Goal: Information Seeking & Learning: Check status

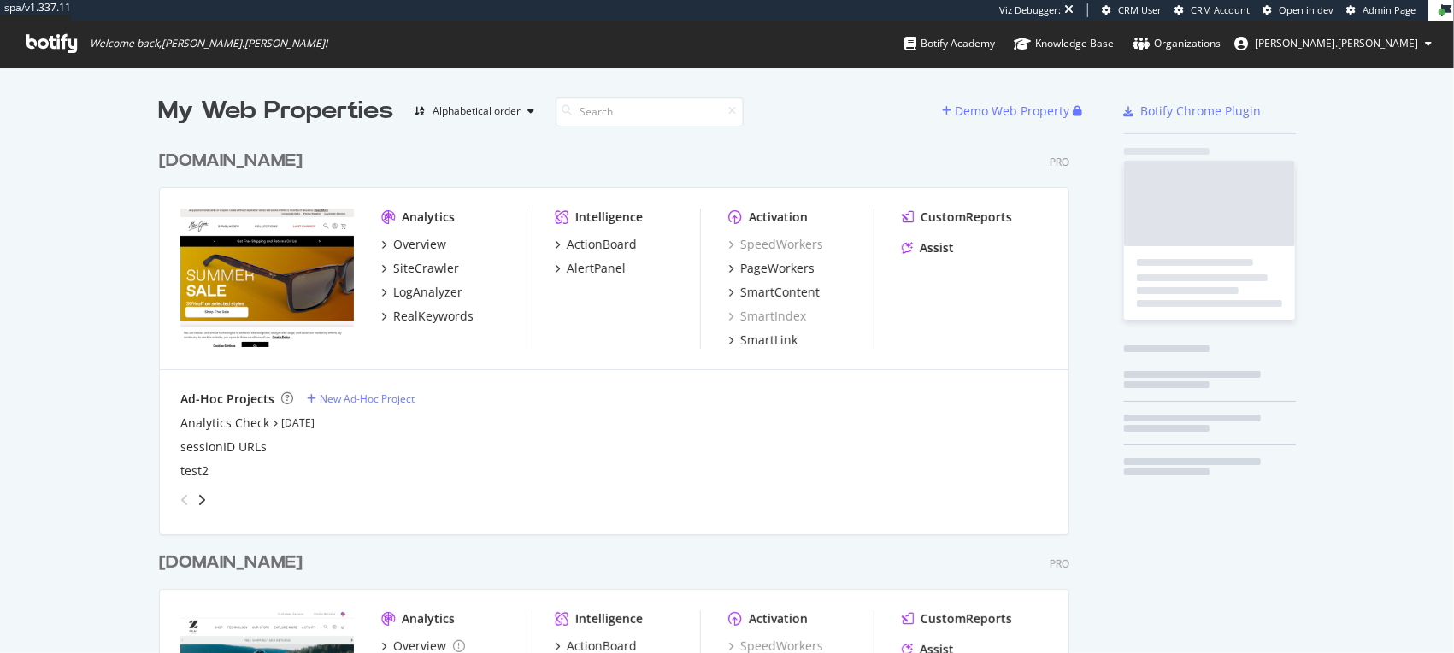
scroll to position [692, 915]
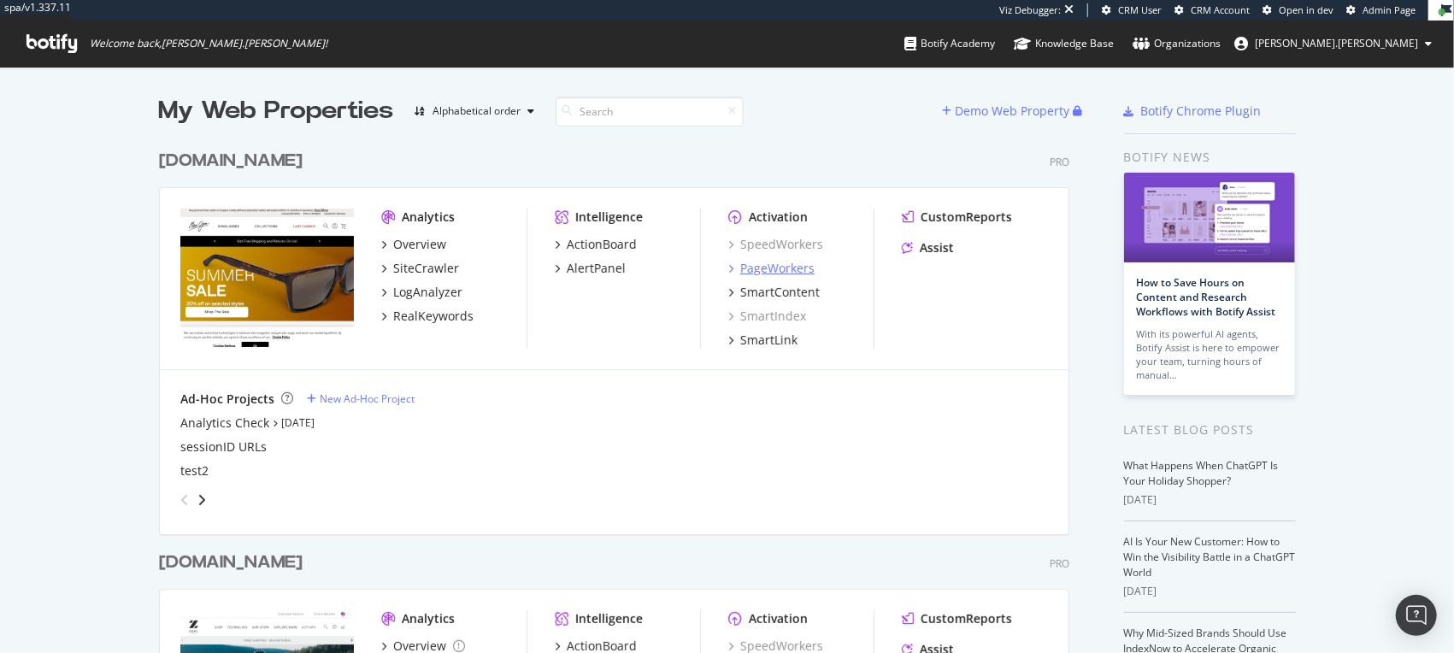
click at [764, 264] on div "PageWorkers" at bounding box center [777, 268] width 74 height 17
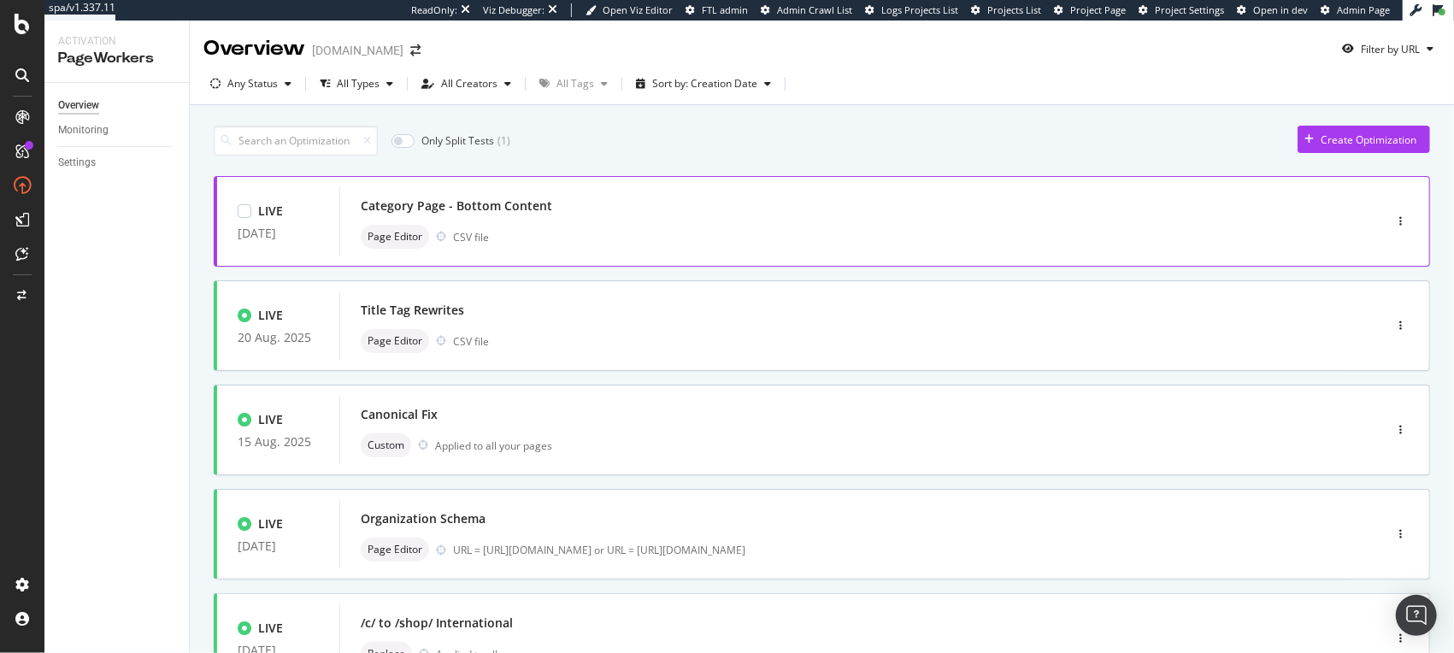
click at [571, 217] on div "Category Page - Bottom Content" at bounding box center [836, 206] width 950 height 24
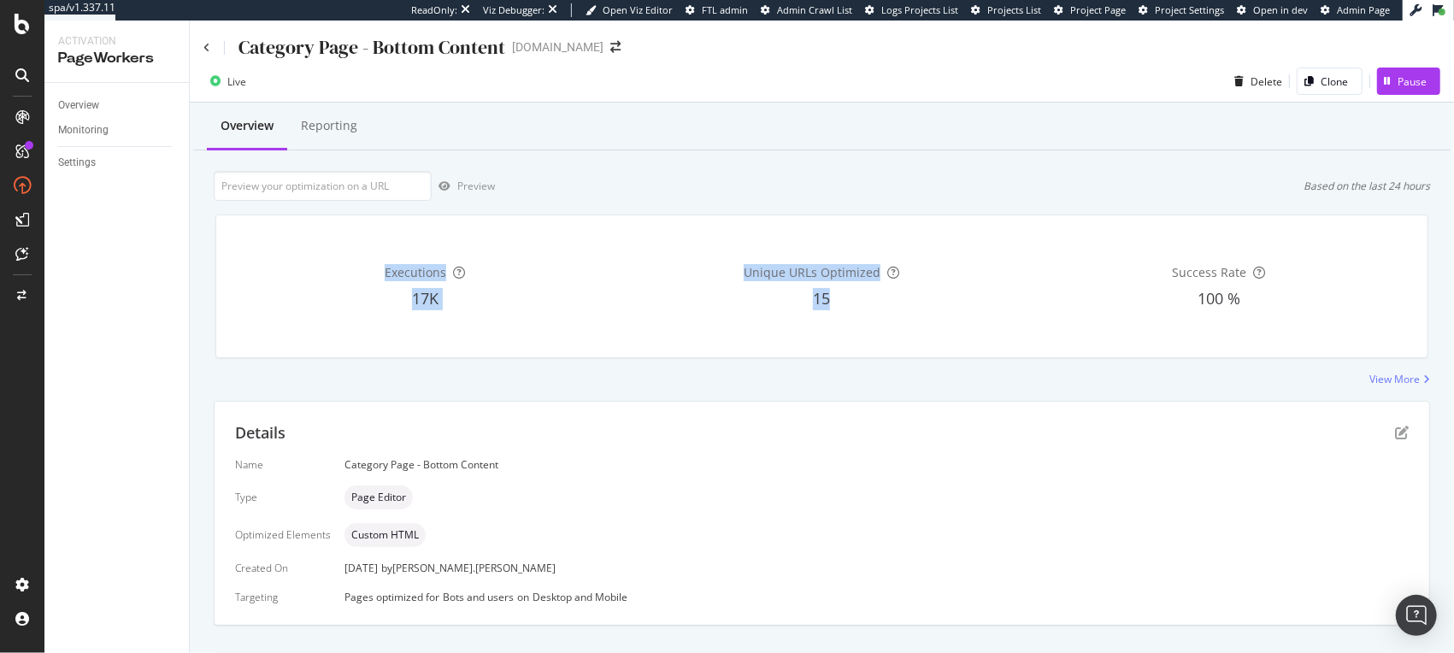
drag, startPoint x: 362, startPoint y: 269, endPoint x: 892, endPoint y: 310, distance: 531.5
click at [892, 310] on div "Executions 17K Unique URLs Optimized 15 Success Rate 100 %" at bounding box center [822, 286] width 1184 height 115
click at [892, 310] on div "Unique URLs Optimized 15" at bounding box center [822, 286] width 390 height 115
click at [321, 130] on div "Reporting" at bounding box center [329, 125] width 56 height 17
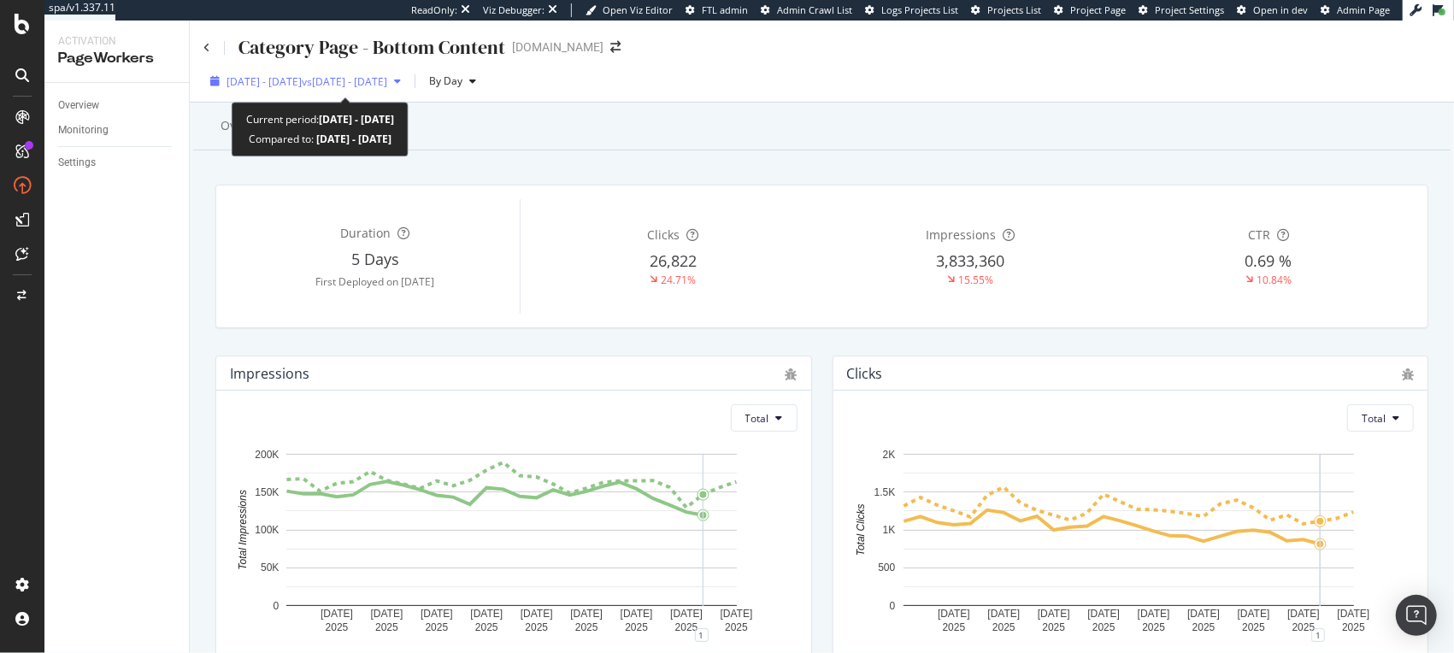
click at [387, 83] on span "vs 2025 Jul. 7th - Aug. 3rd" at bounding box center [344, 81] width 85 height 15
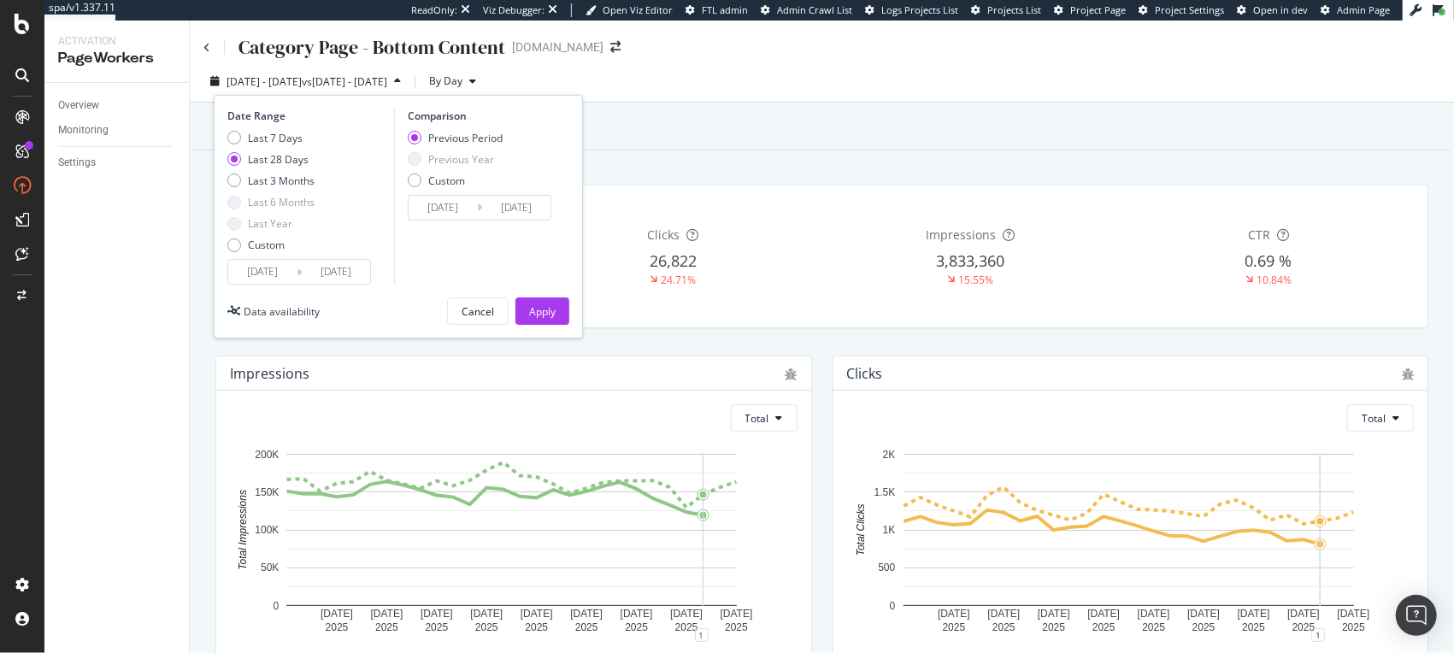
click at [284, 157] on div "Last 28 Days" at bounding box center [278, 159] width 61 height 15
click at [549, 311] on div "Apply" at bounding box center [542, 311] width 26 height 15
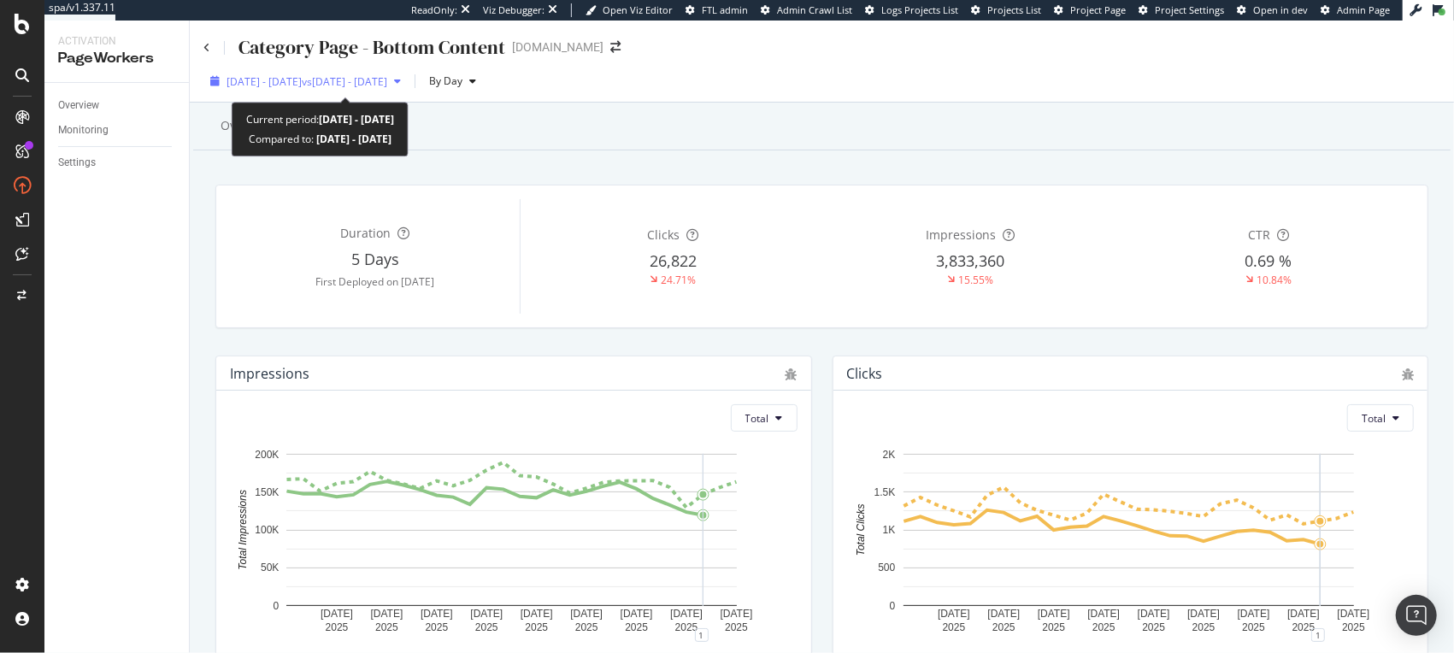
click at [302, 83] on span "2025 Aug. 4th - Aug. 31st" at bounding box center [264, 81] width 75 height 15
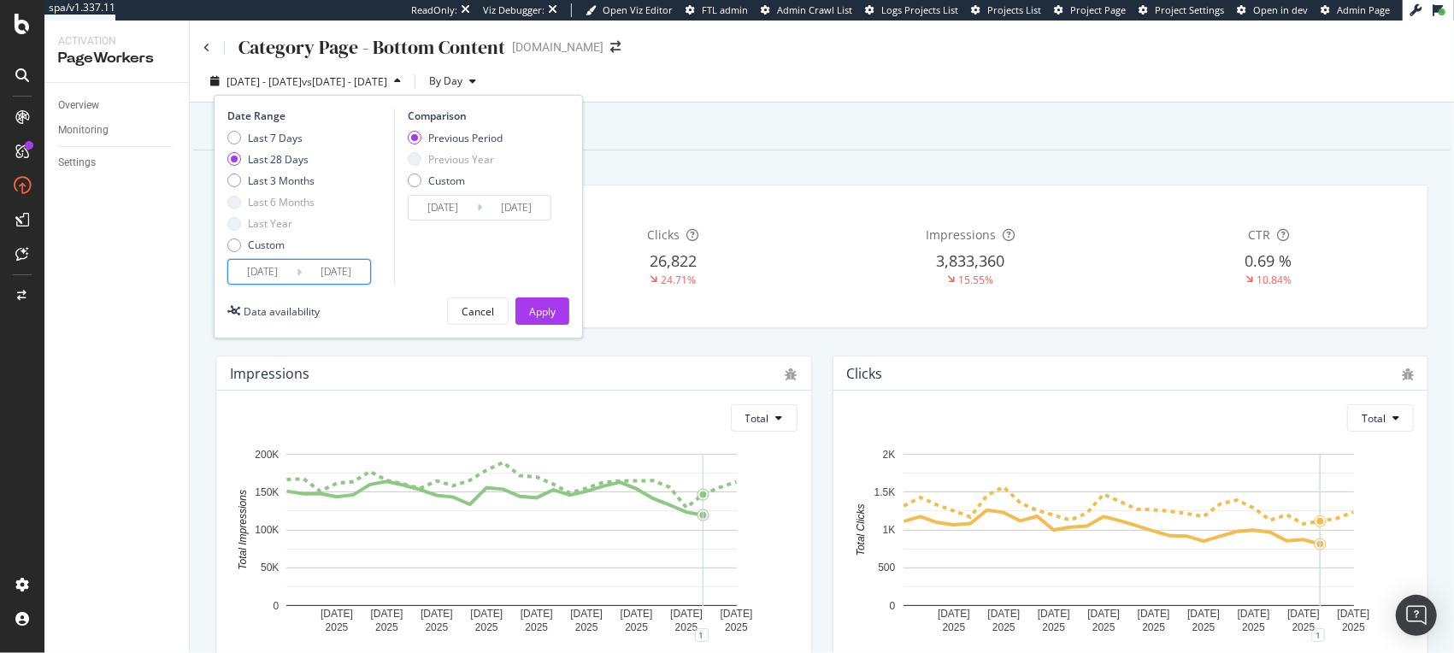
click at [344, 273] on input "2025/08/31" at bounding box center [336, 272] width 68 height 24
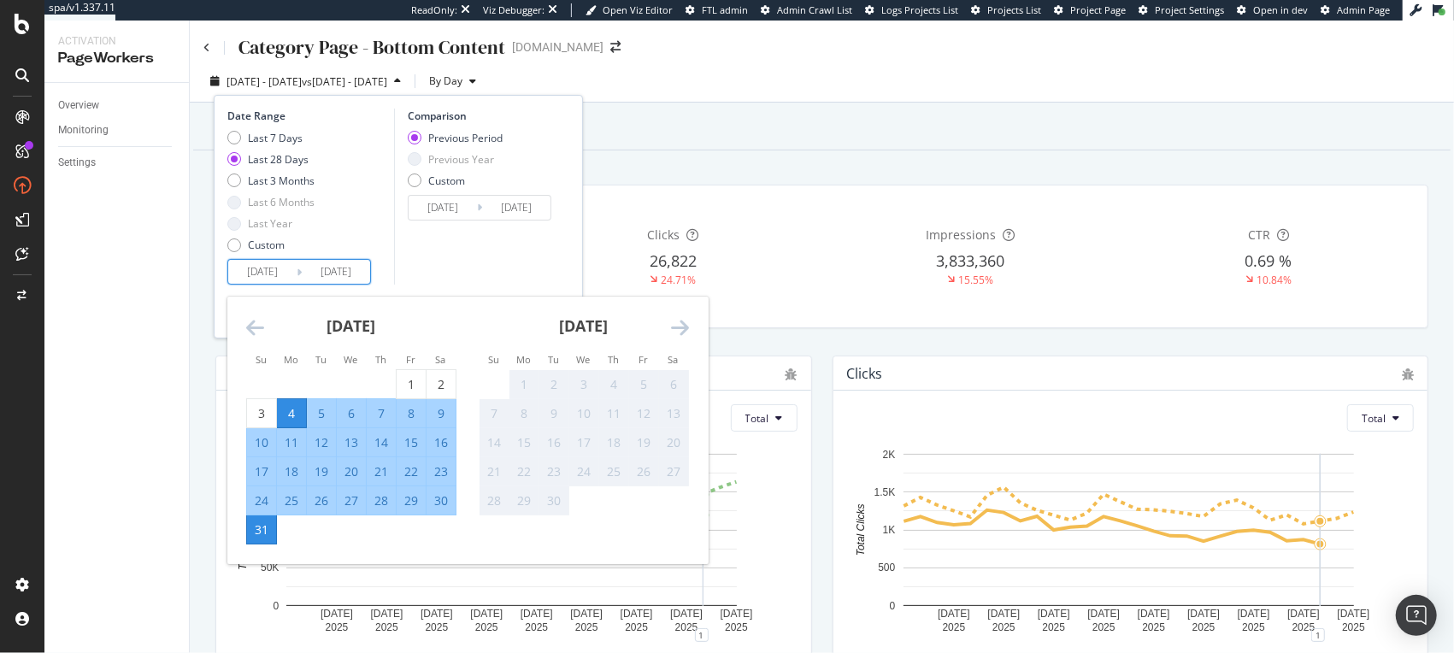
click at [578, 383] on div "3" at bounding box center [583, 384] width 29 height 17
click at [671, 132] on div "Overview Reporting" at bounding box center [821, 127] width 1257 height 46
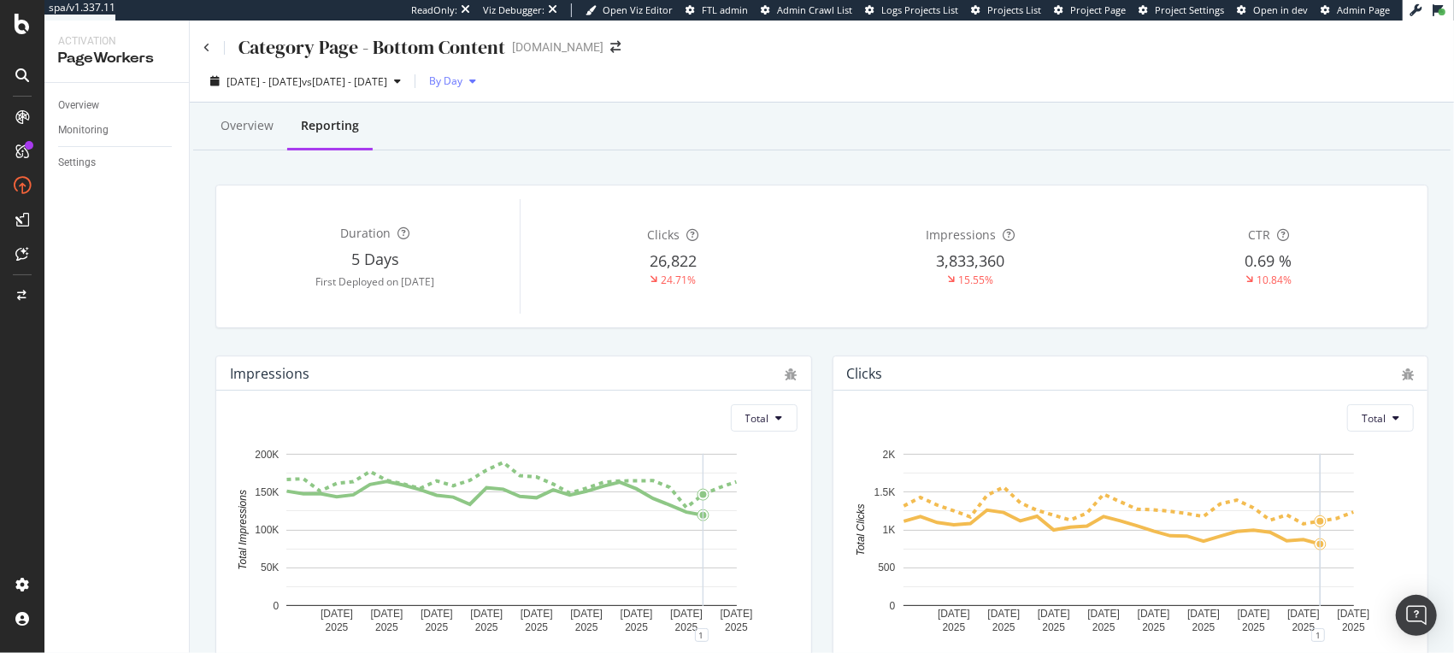
click at [462, 85] on span "By Day" at bounding box center [442, 81] width 40 height 15
click at [676, 74] on div "2025 Aug. 4th - Aug. 31st vs 2025 Jul. 7th - Aug. 3rd By Day" at bounding box center [822, 85] width 1264 height 34
drag, startPoint x: 344, startPoint y: 288, endPoint x: 673, endPoint y: 310, distance: 329.0
click at [562, 301] on div "Duration 5 Days First Deployed on 2025 Aug. 29th Clicks 26,822 24.71% Impressio…" at bounding box center [822, 256] width 1184 height 115
click at [792, 309] on div "Clicks 26,822 24.71%" at bounding box center [672, 256] width 291 height 115
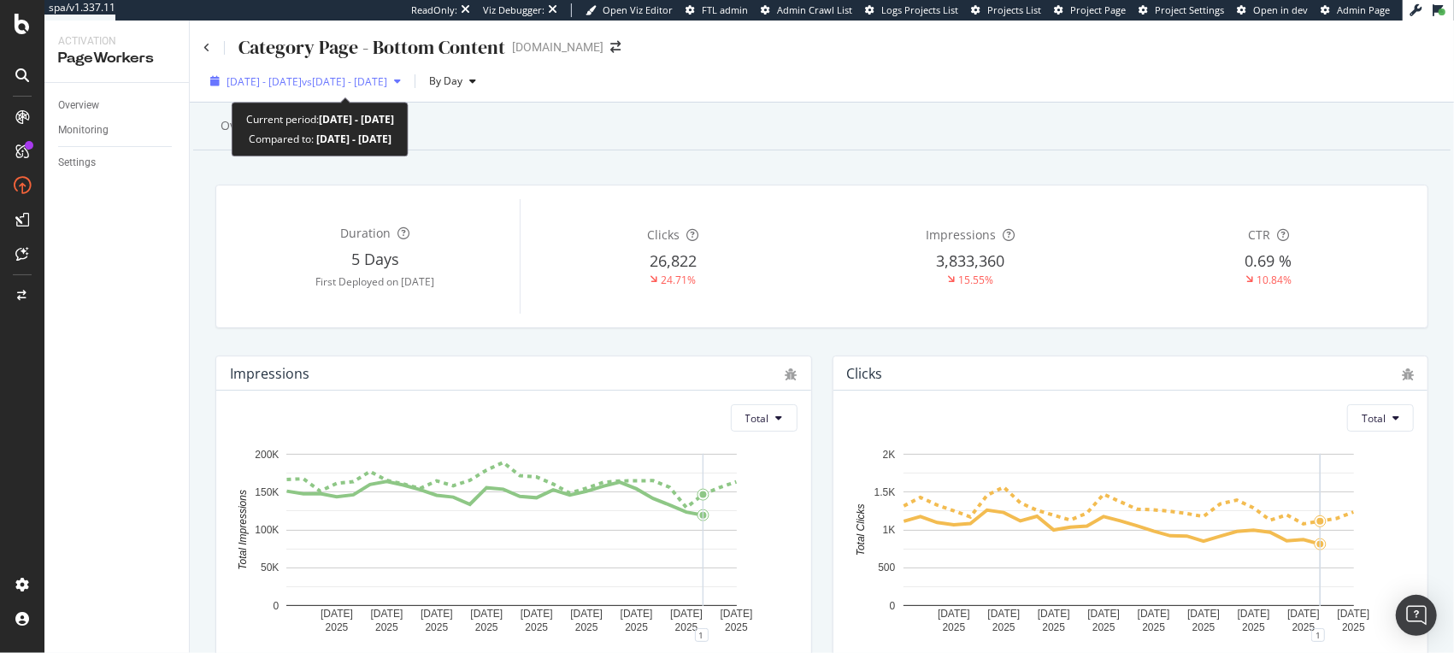
click at [387, 88] on div "2025 Aug. 4th - Aug. 31st vs 2025 Jul. 7th - Aug. 3rd" at bounding box center [307, 81] width 161 height 15
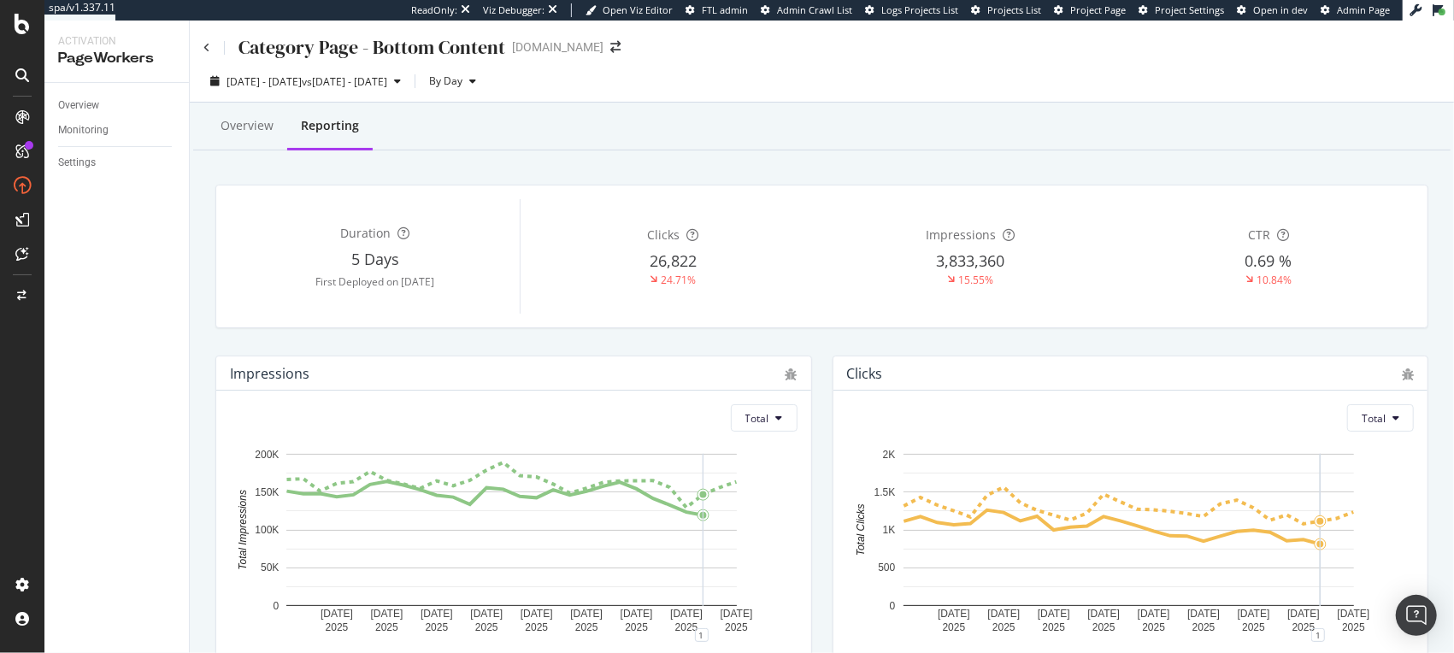
click at [784, 123] on div "Overview Reporting" at bounding box center [821, 127] width 1257 height 46
click at [205, 45] on icon at bounding box center [206, 48] width 7 height 10
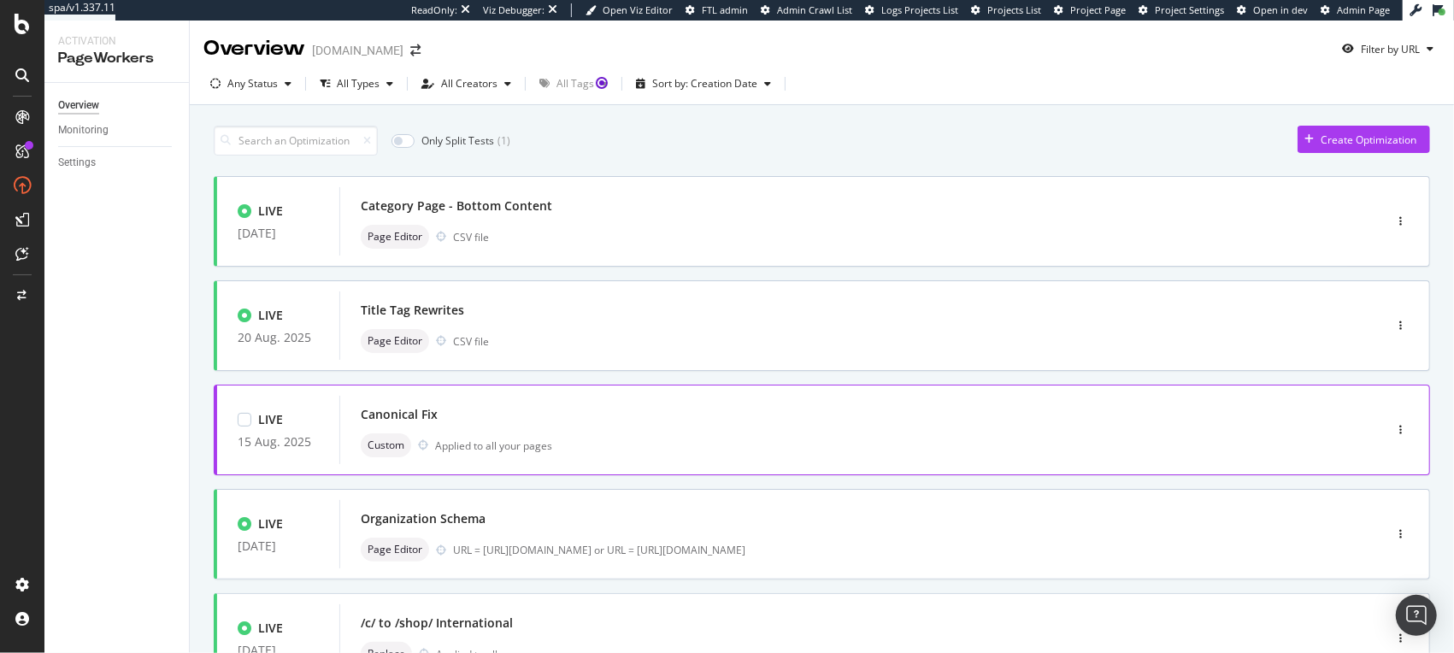
click at [704, 421] on div "Canonical Fix" at bounding box center [836, 415] width 950 height 24
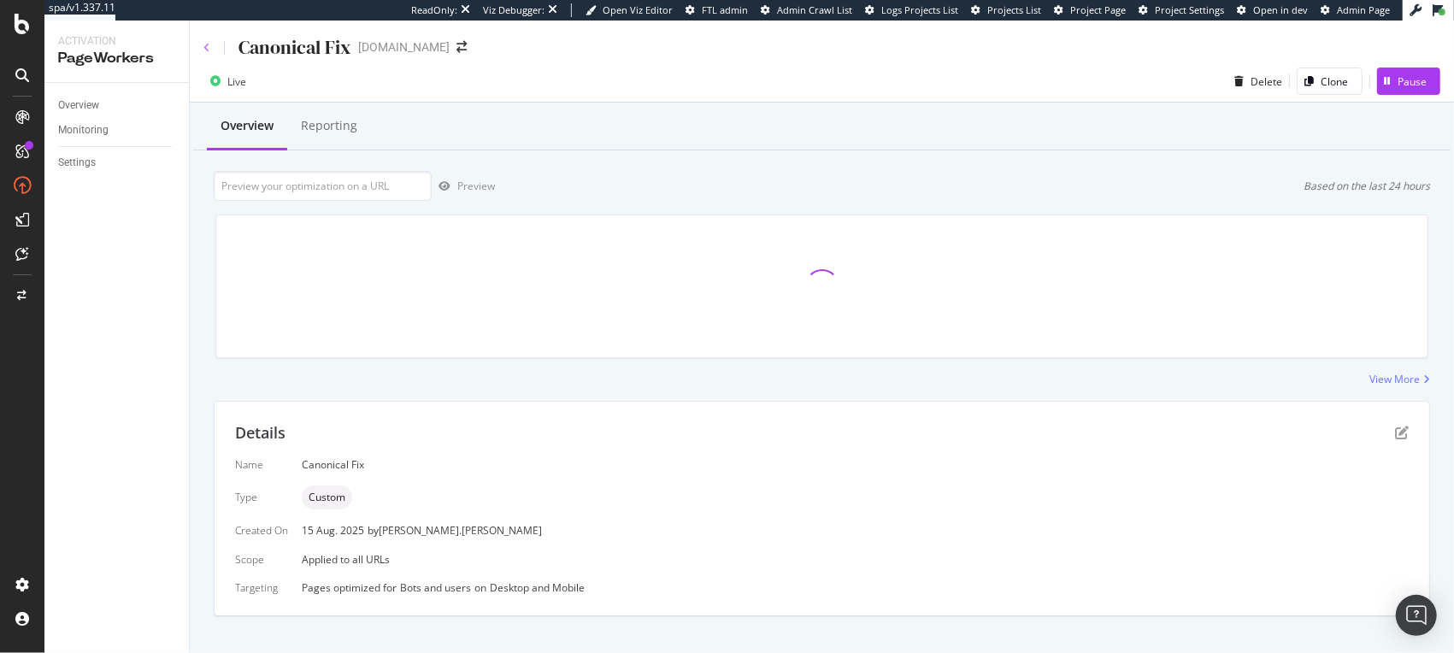
click at [203, 48] on icon at bounding box center [206, 48] width 7 height 10
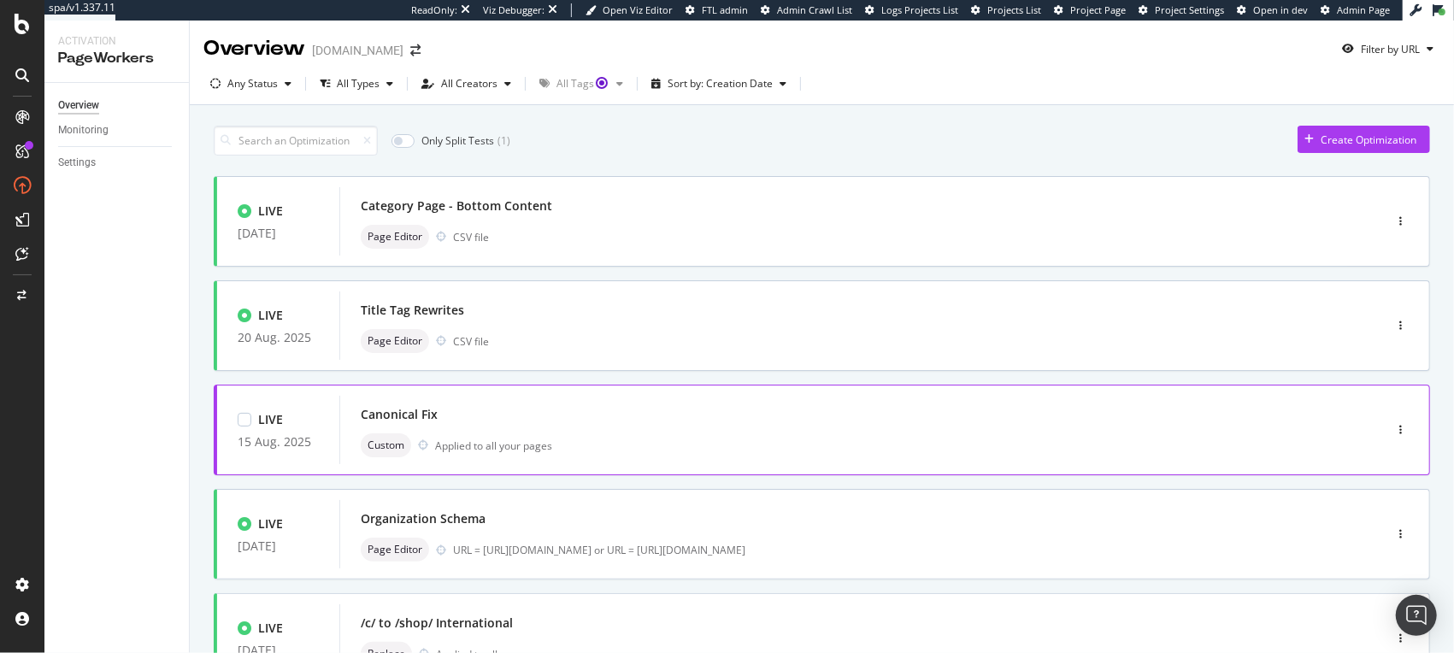
click at [403, 409] on div "Canonical Fix" at bounding box center [399, 414] width 77 height 17
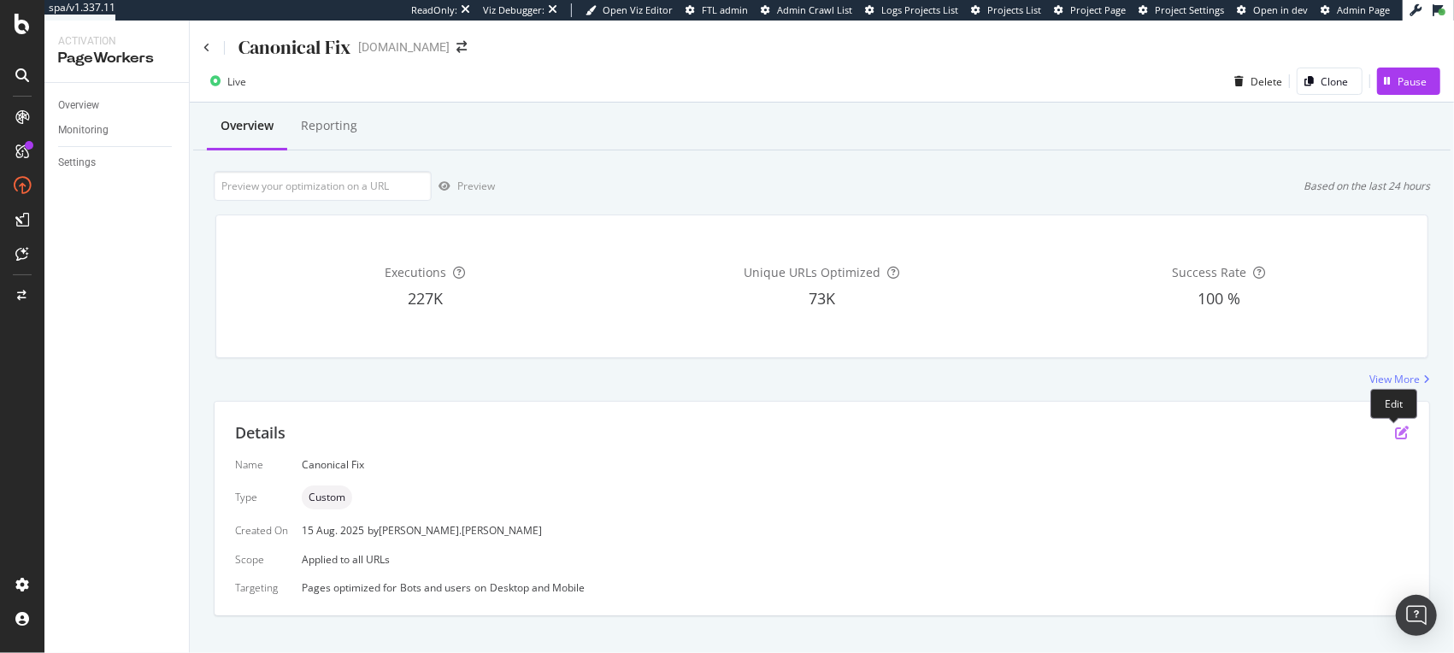
click at [1395, 437] on icon "pen-to-square" at bounding box center [1402, 433] width 14 height 14
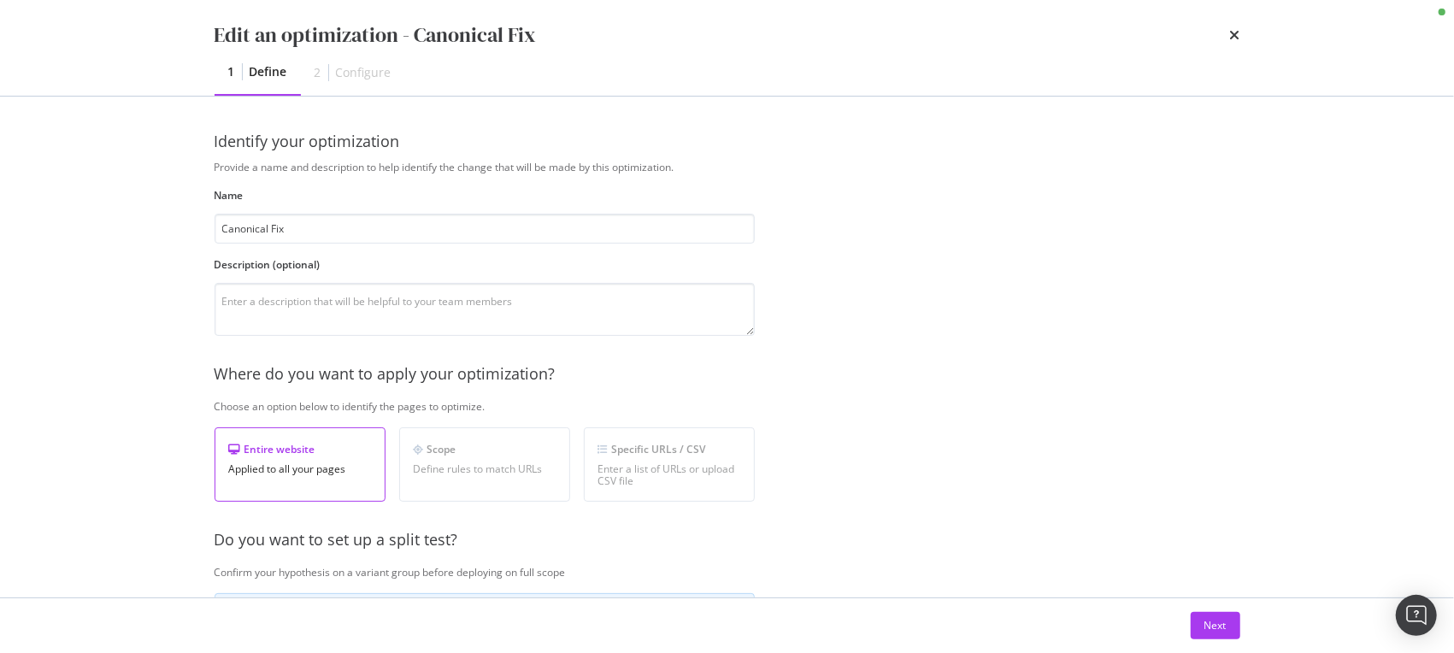
click at [362, 73] on div "Configure" at bounding box center [364, 72] width 56 height 17
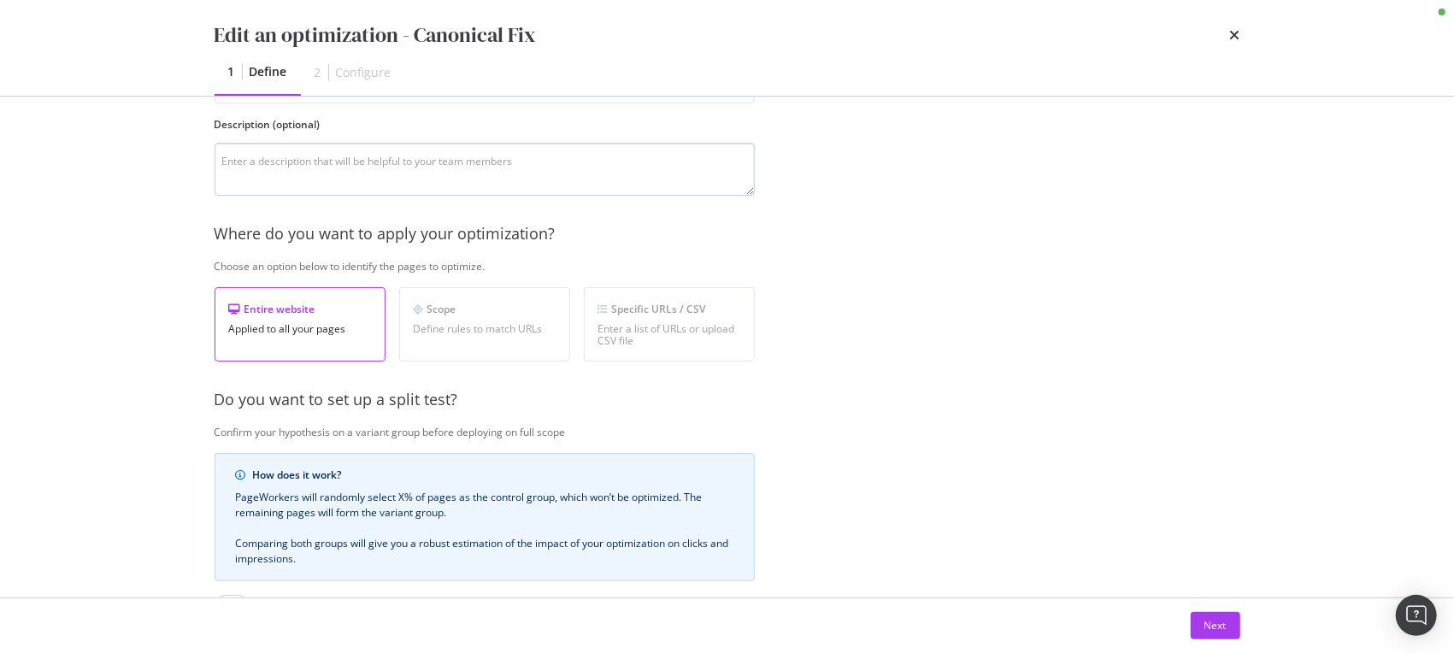
scroll to position [381, 0]
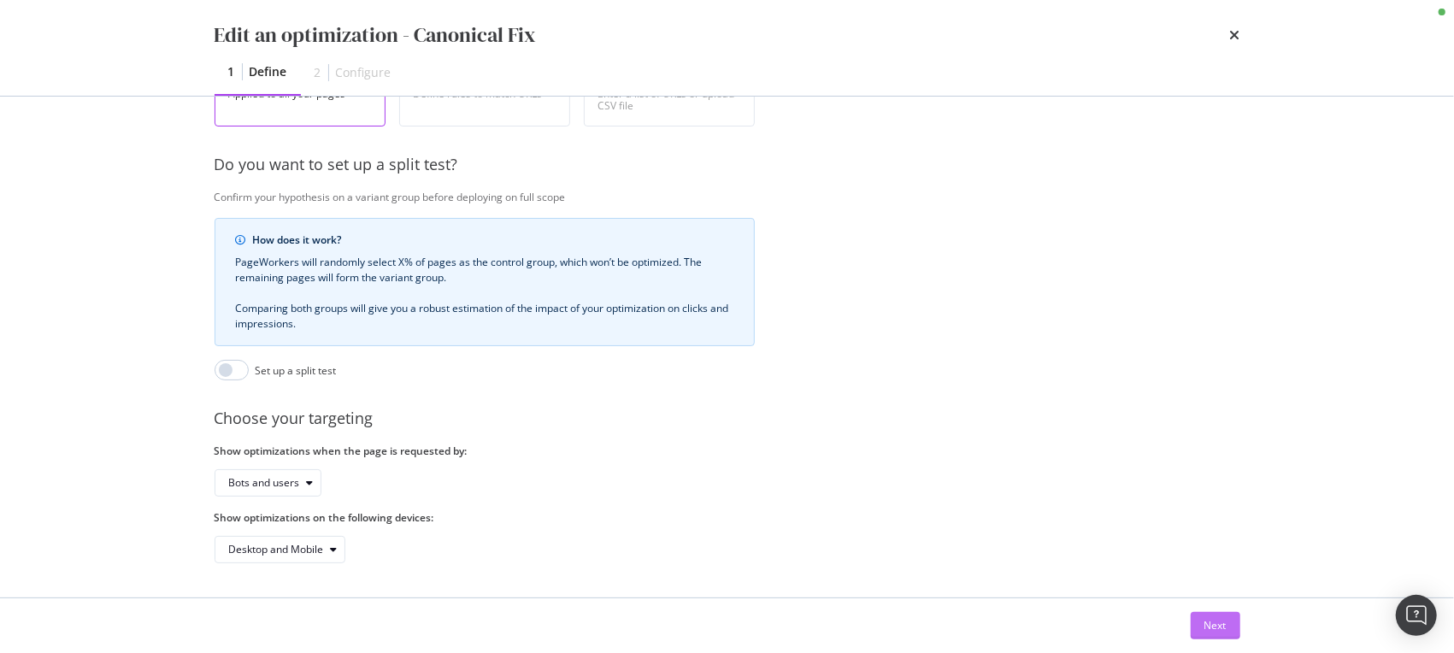
click at [1204, 622] on div "Next" at bounding box center [1215, 625] width 22 height 15
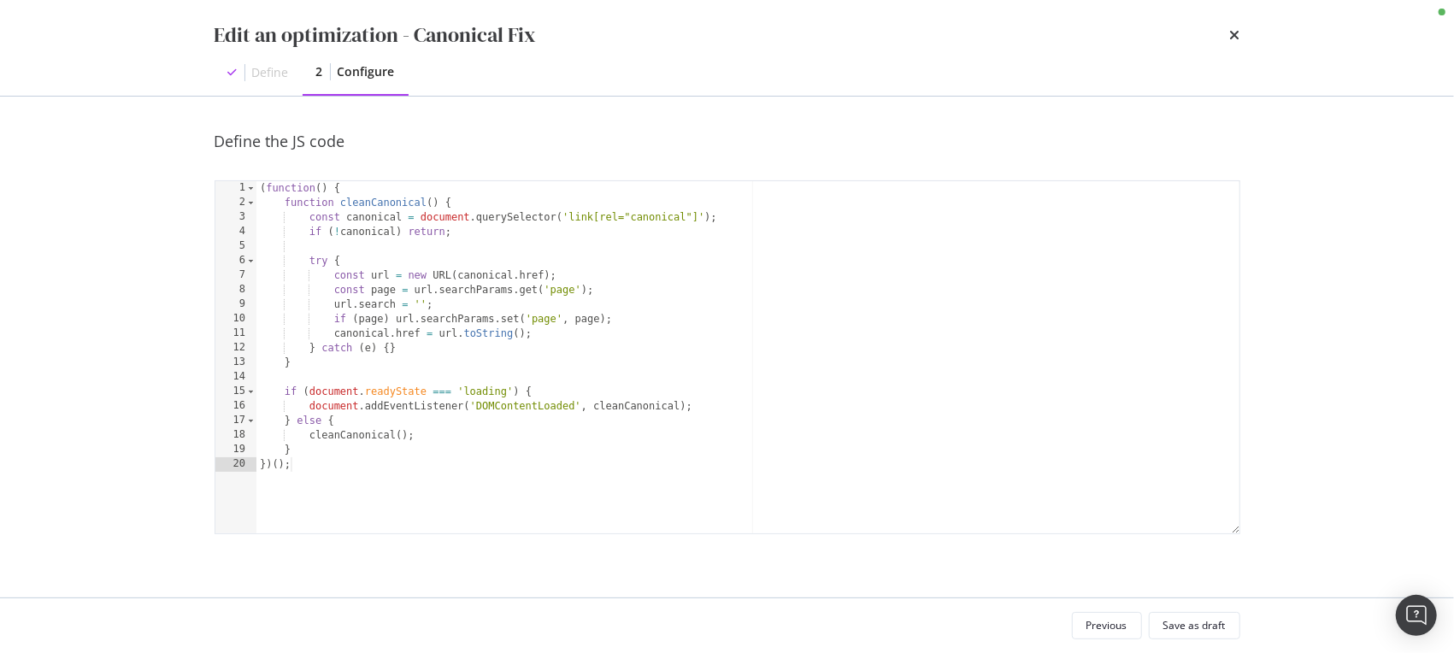
scroll to position [0, 0]
click at [1233, 34] on icon "times" at bounding box center [1235, 35] width 10 height 14
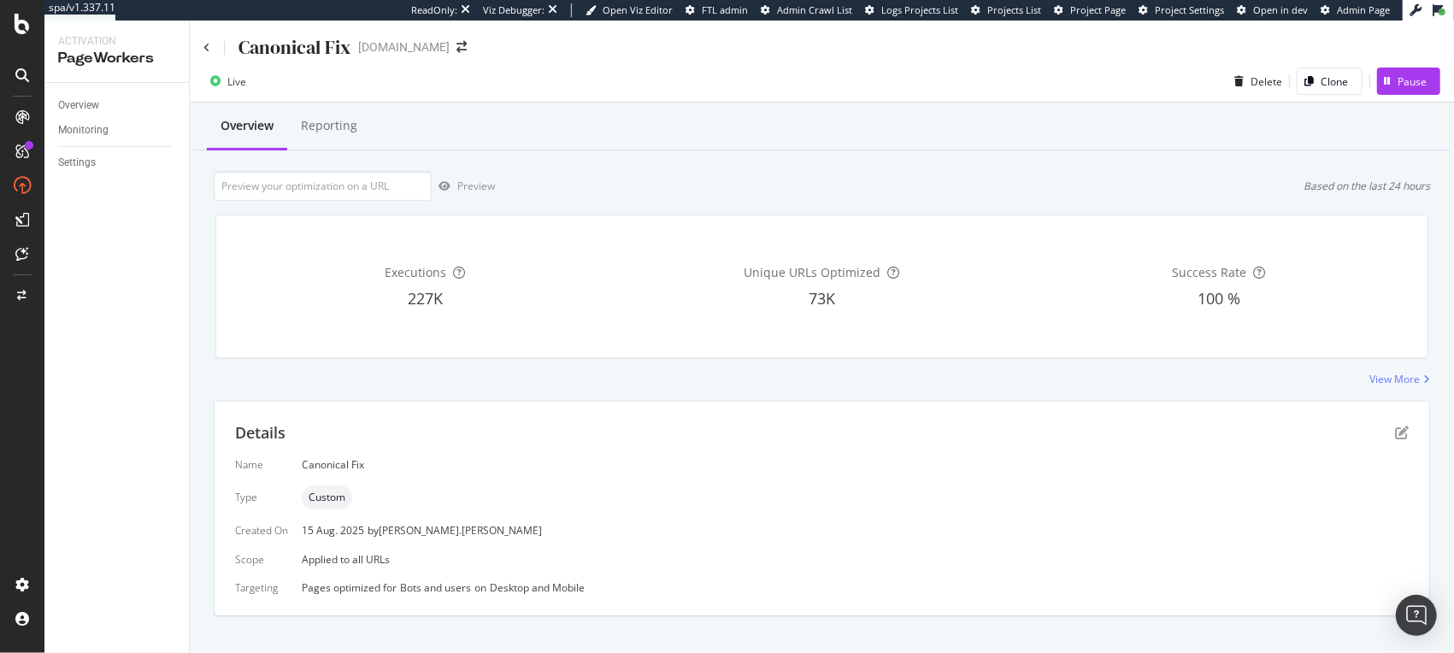
click at [211, 48] on div "Canonical Fix" at bounding box center [277, 47] width 148 height 26
click at [208, 44] on icon at bounding box center [206, 48] width 7 height 10
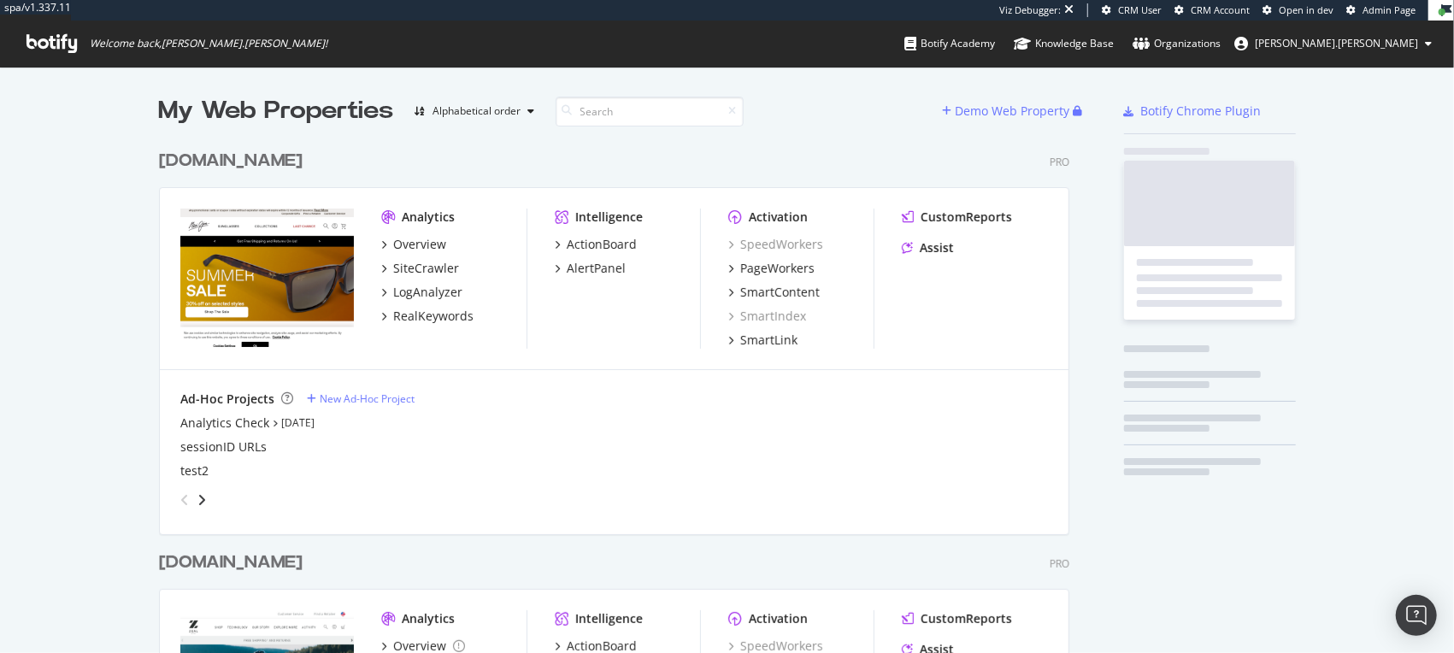
scroll to position [692, 915]
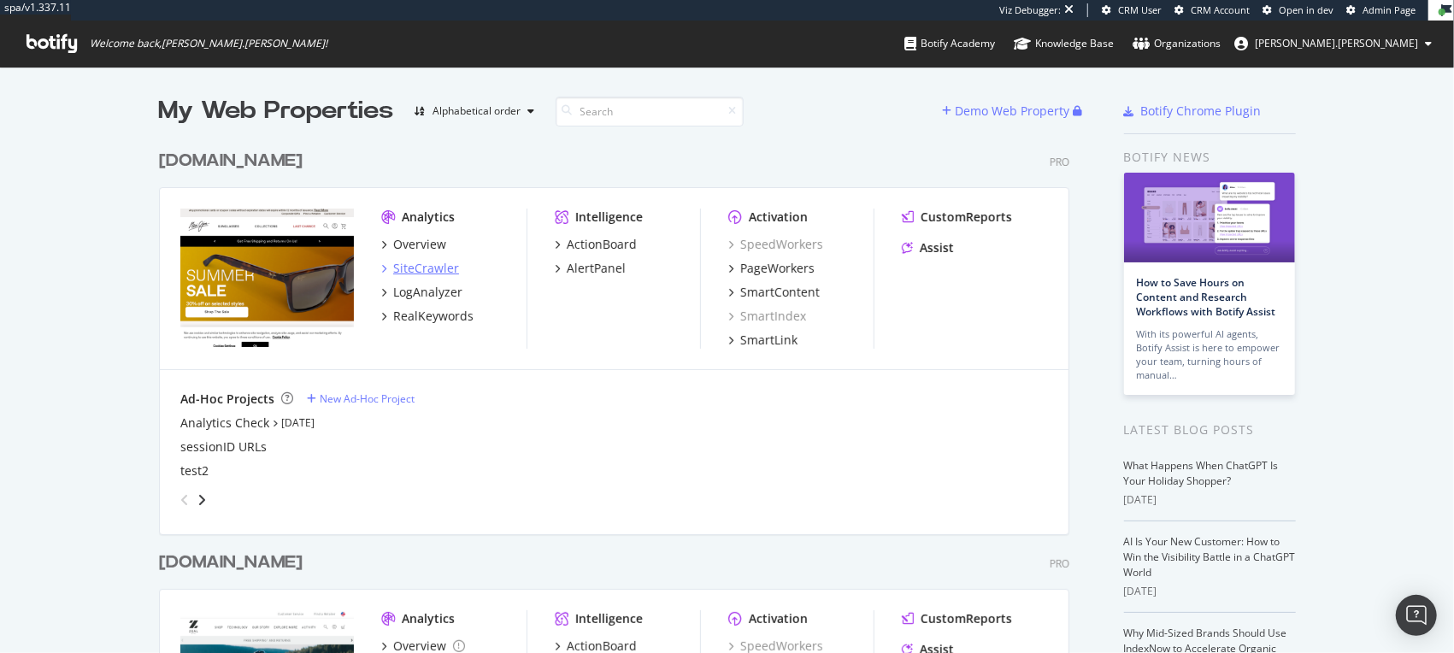
click at [409, 267] on div "SiteCrawler" at bounding box center [426, 268] width 66 height 17
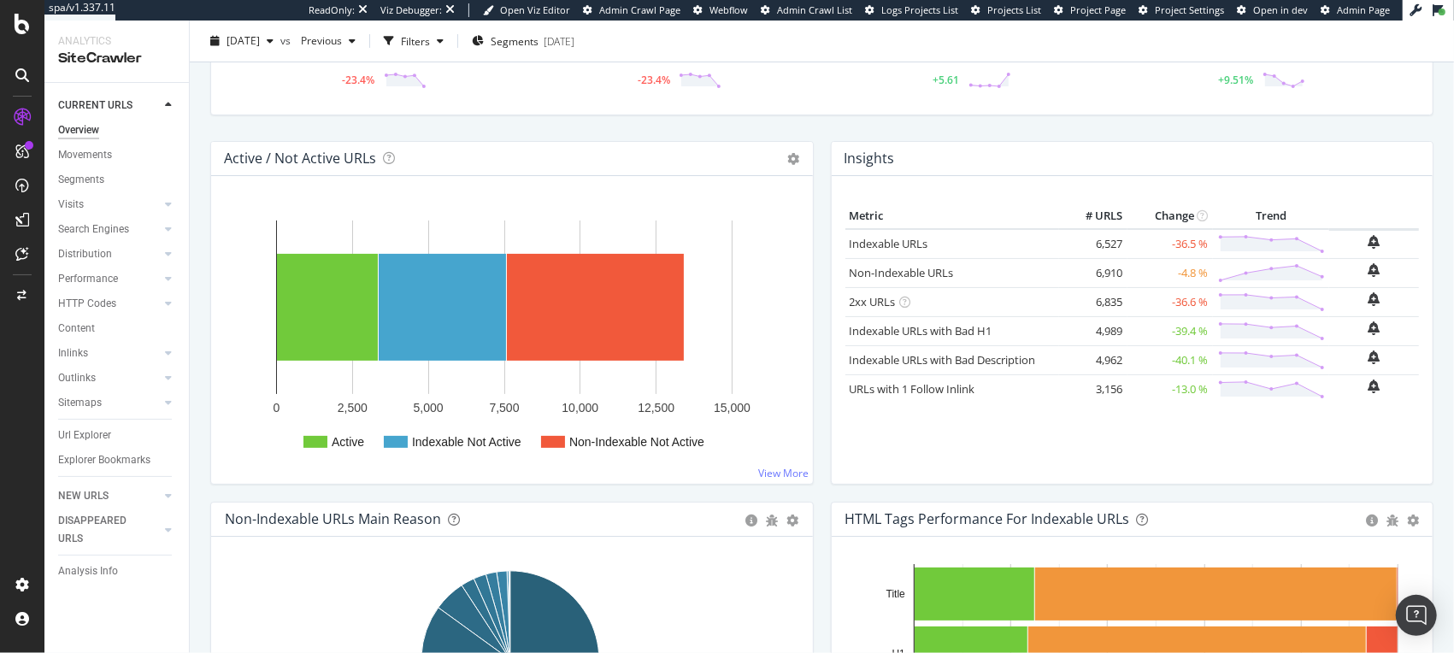
scroll to position [132, 0]
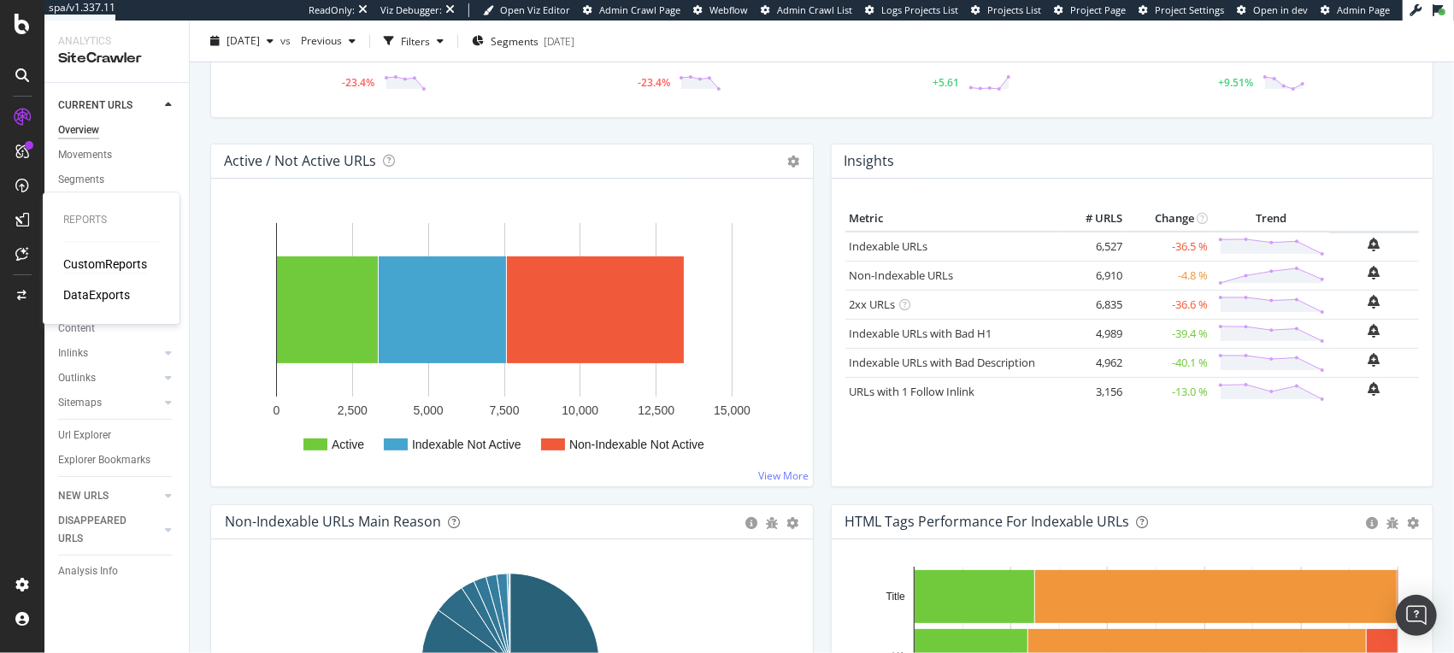
click at [107, 265] on div "CustomReports" at bounding box center [105, 264] width 84 height 17
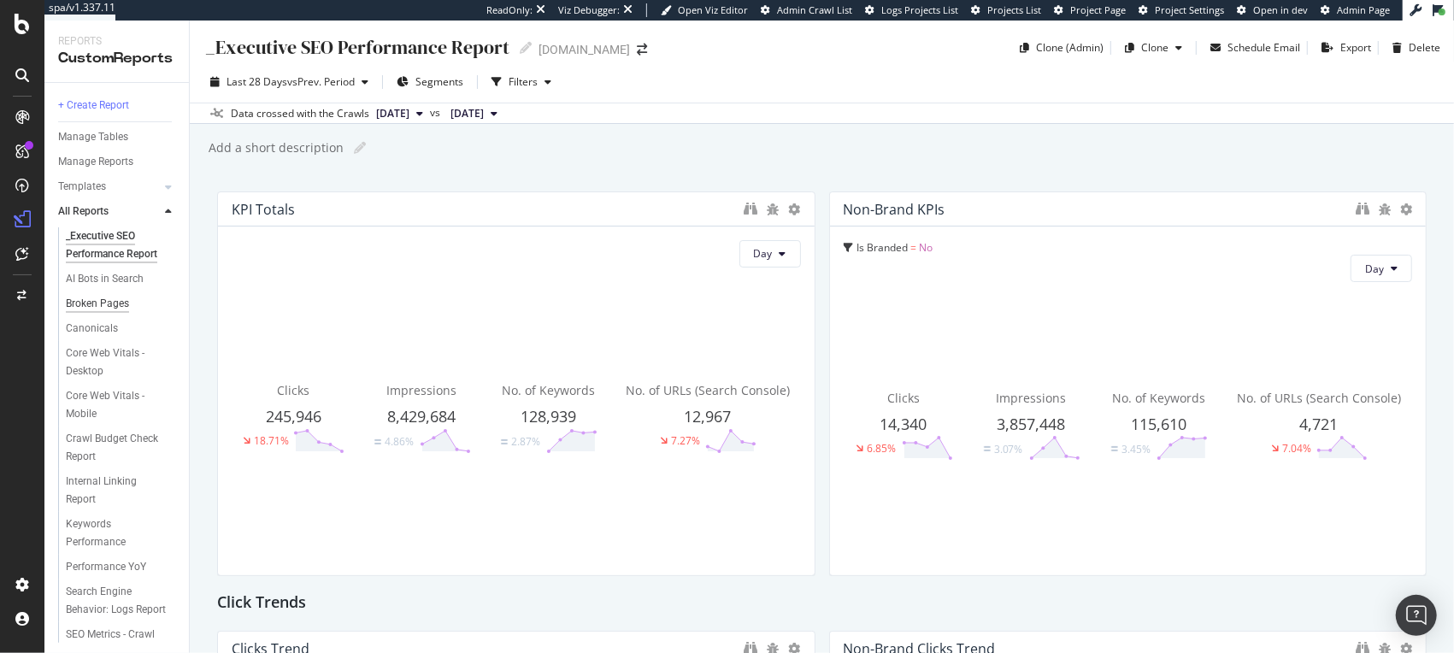
click at [101, 302] on div "Broken Pages" at bounding box center [97, 304] width 63 height 18
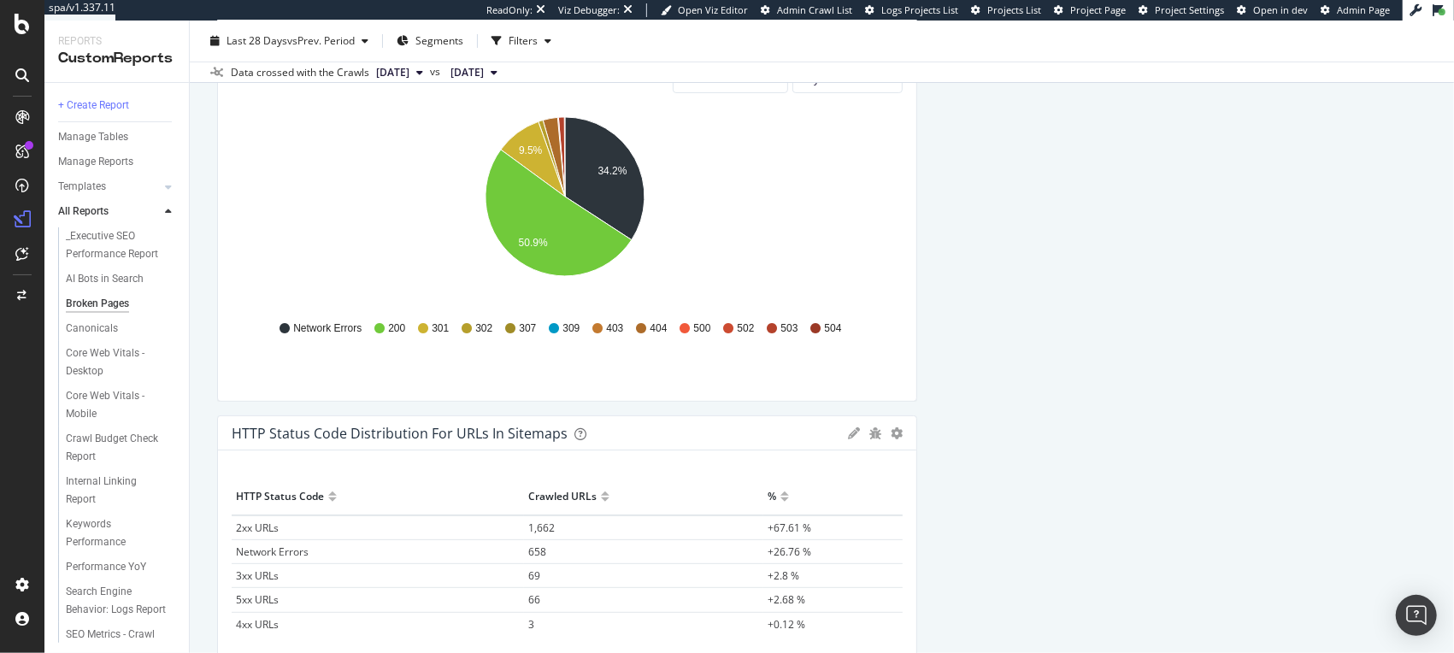
scroll to position [95, 0]
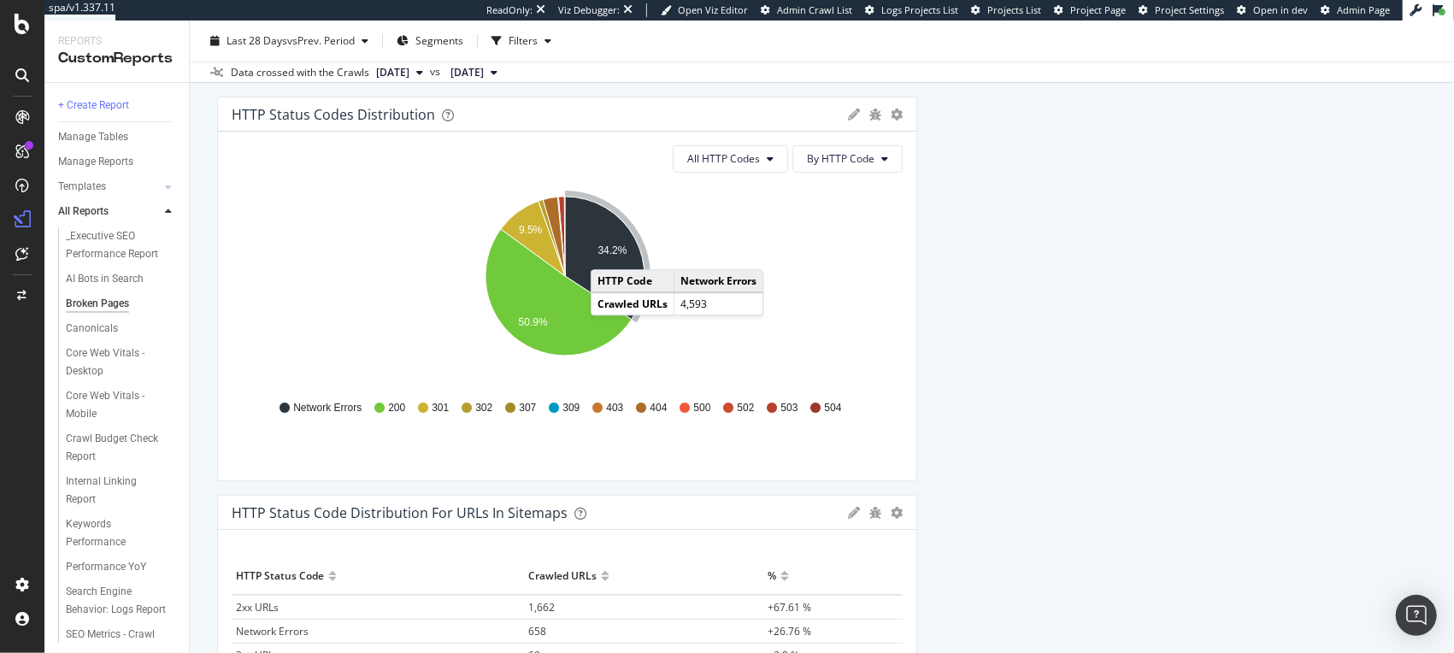
click at [608, 251] on text "34.2%" at bounding box center [612, 250] width 29 height 12
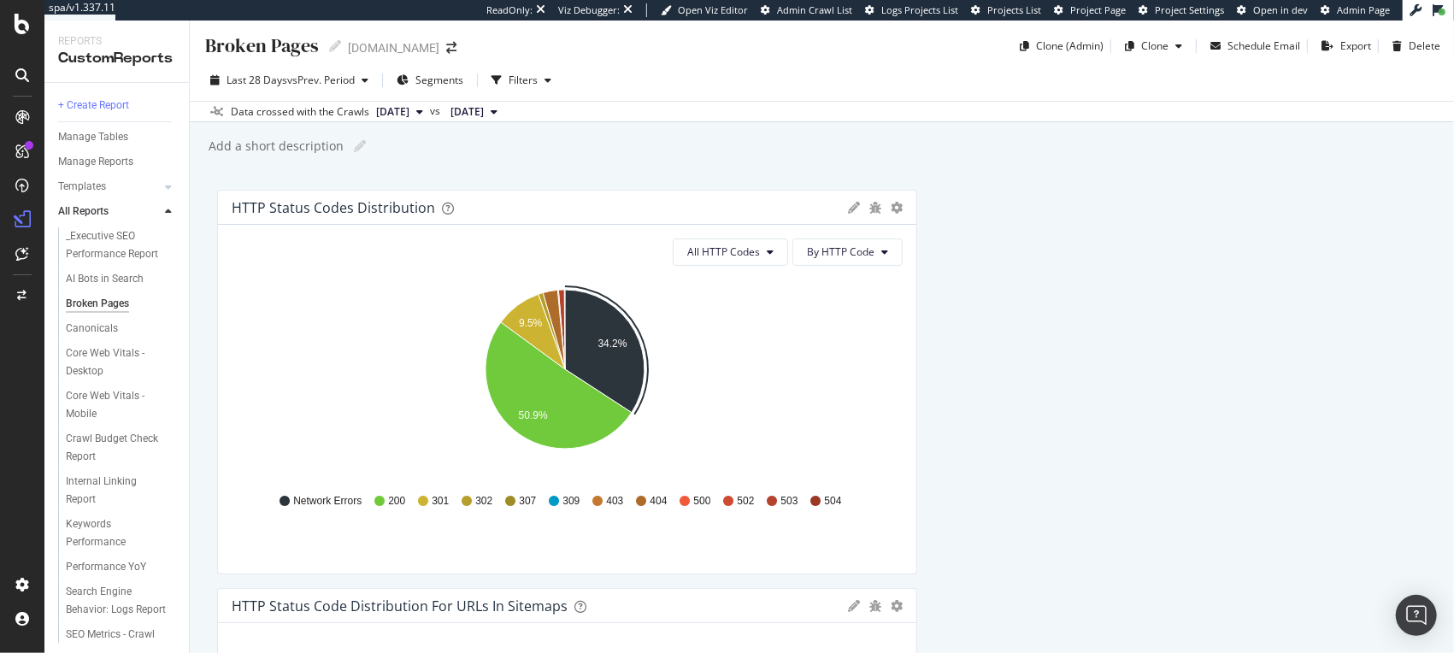
scroll to position [0, 0]
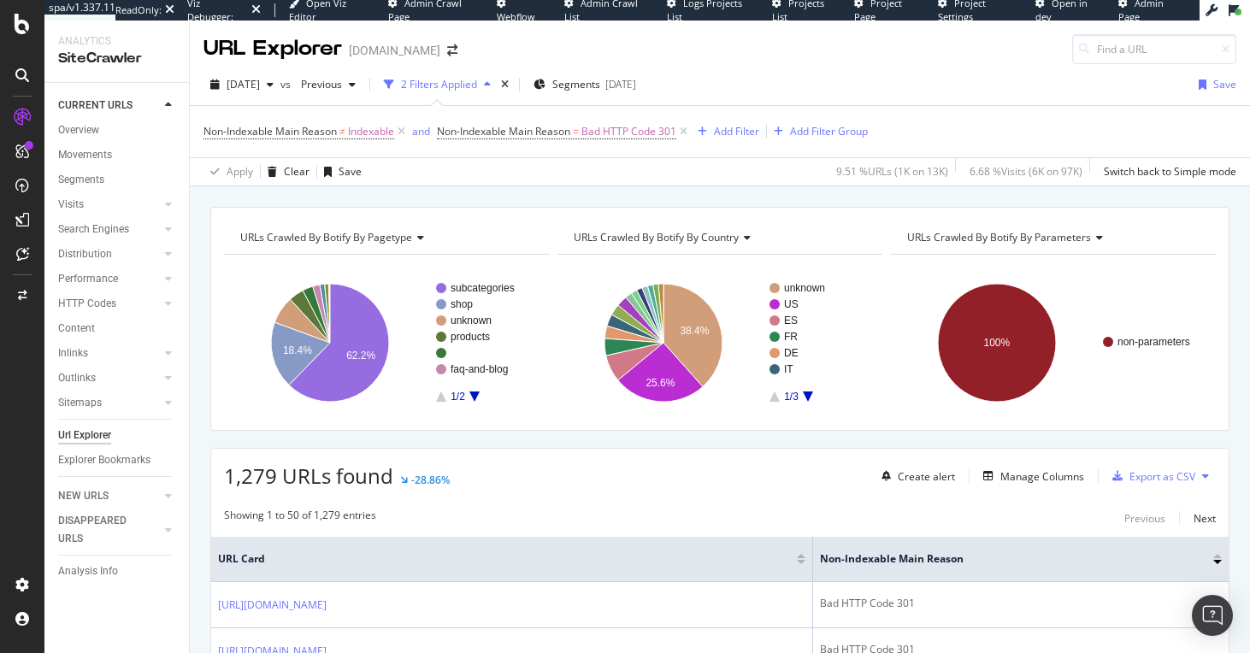
scroll to position [363, 0]
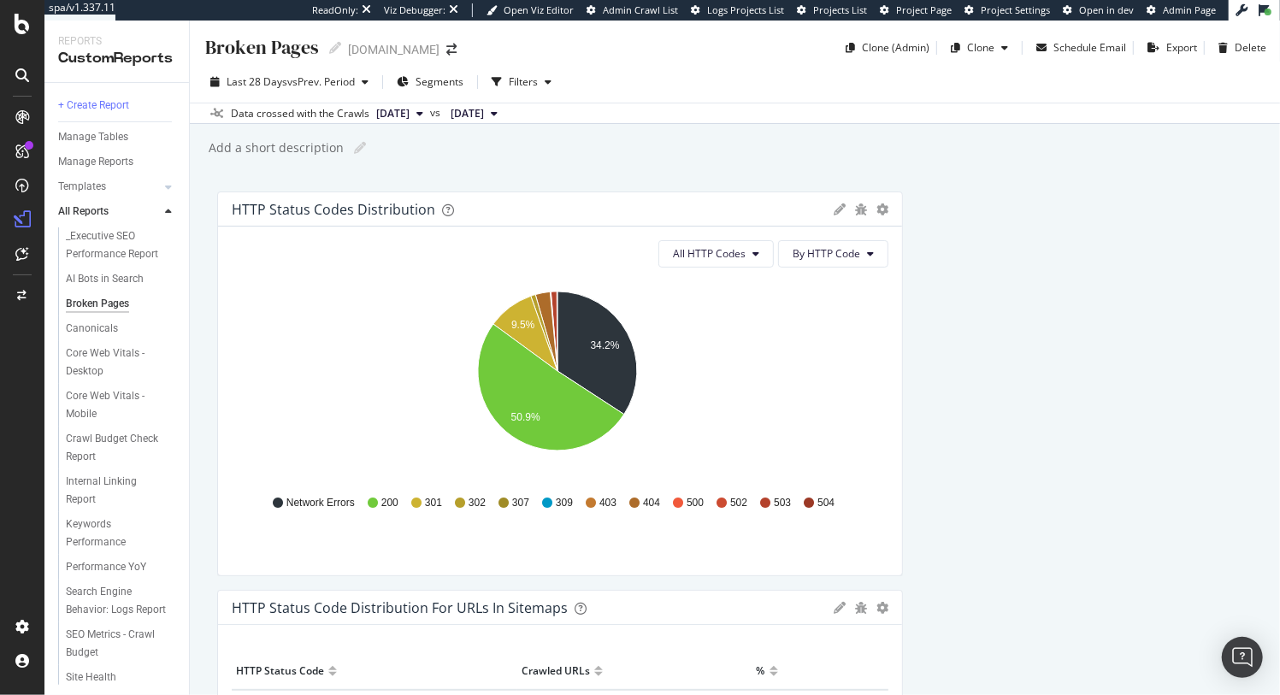
scroll to position [18, 0]
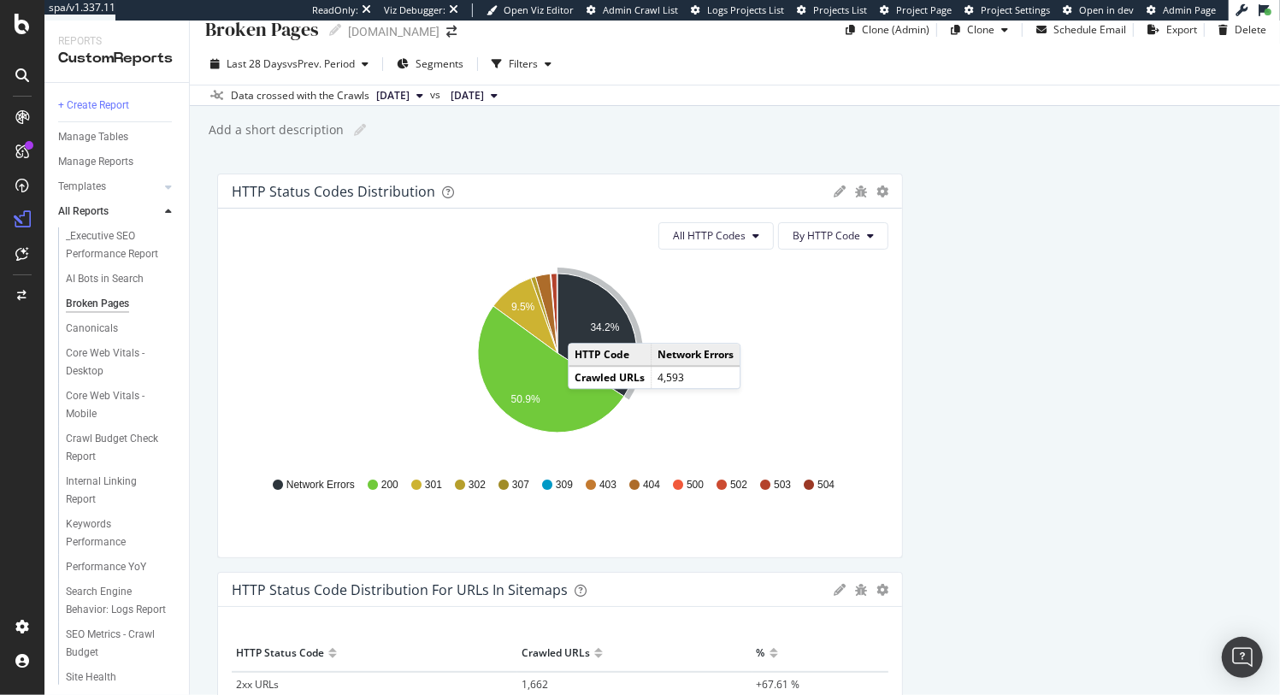
click at [585, 325] on icon "A chart." at bounding box center [596, 335] width 79 height 123
click at [410, 373] on icon "34.2% 9.5% 50.9%" at bounding box center [557, 362] width 651 height 198
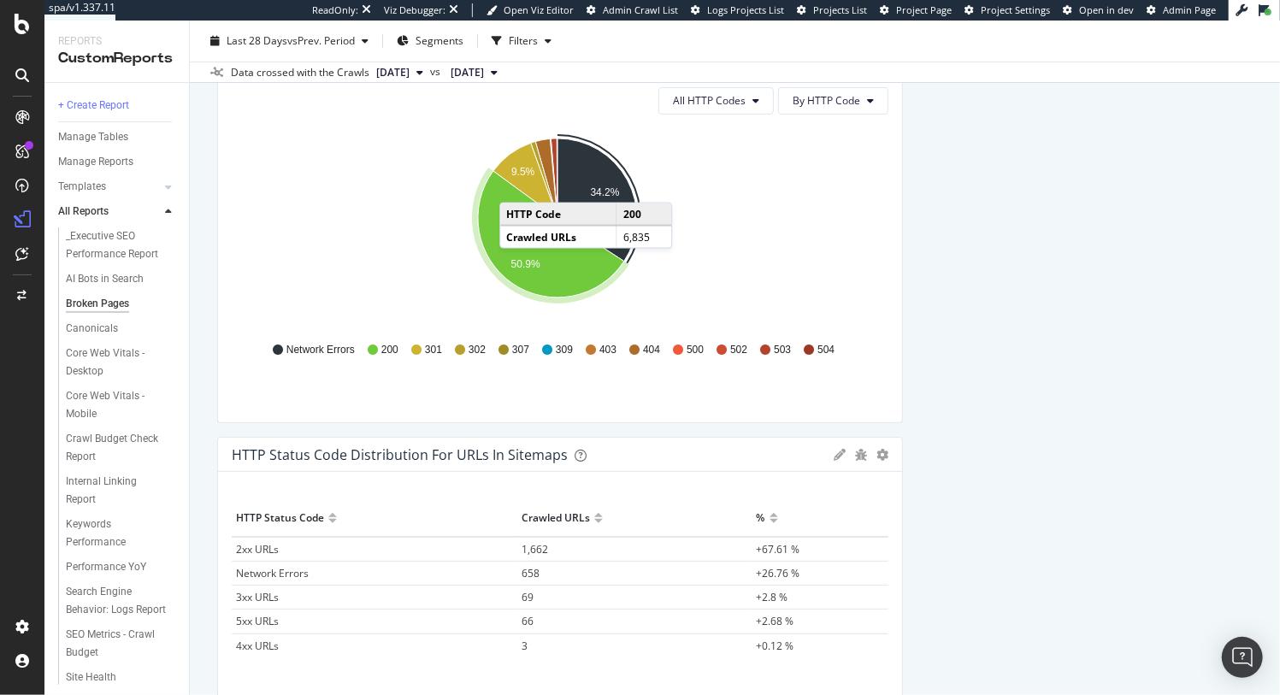
scroll to position [152, 0]
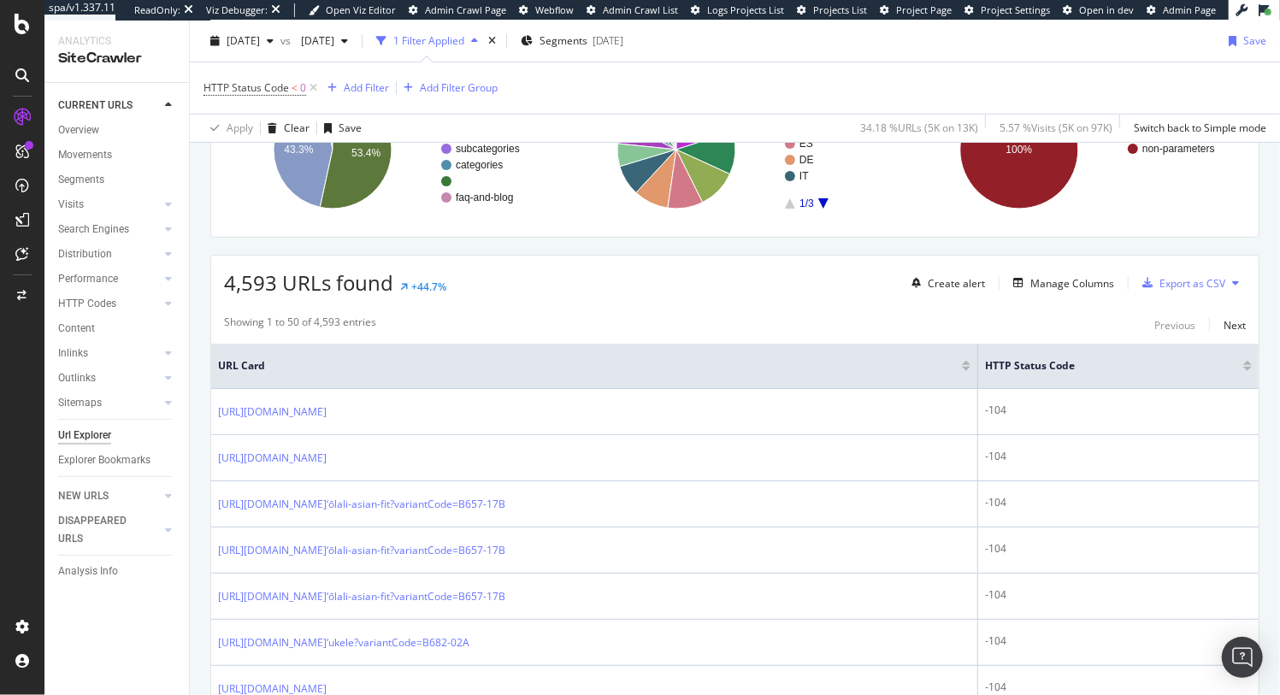
scroll to position [313, 0]
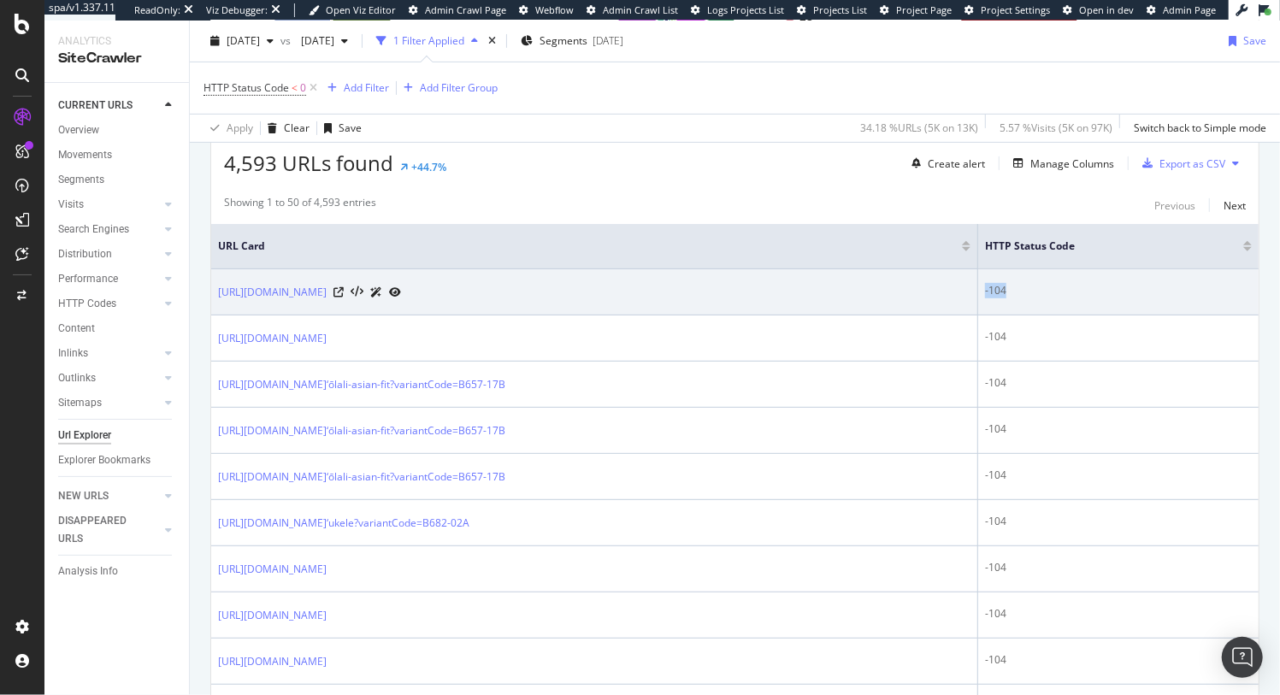
drag, startPoint x: 1003, startPoint y: 287, endPoint x: 1055, endPoint y: 291, distance: 52.3
click at [1055, 291] on td "-104" at bounding box center [1118, 292] width 280 height 46
click at [1036, 291] on div "-104" at bounding box center [1118, 290] width 267 height 15
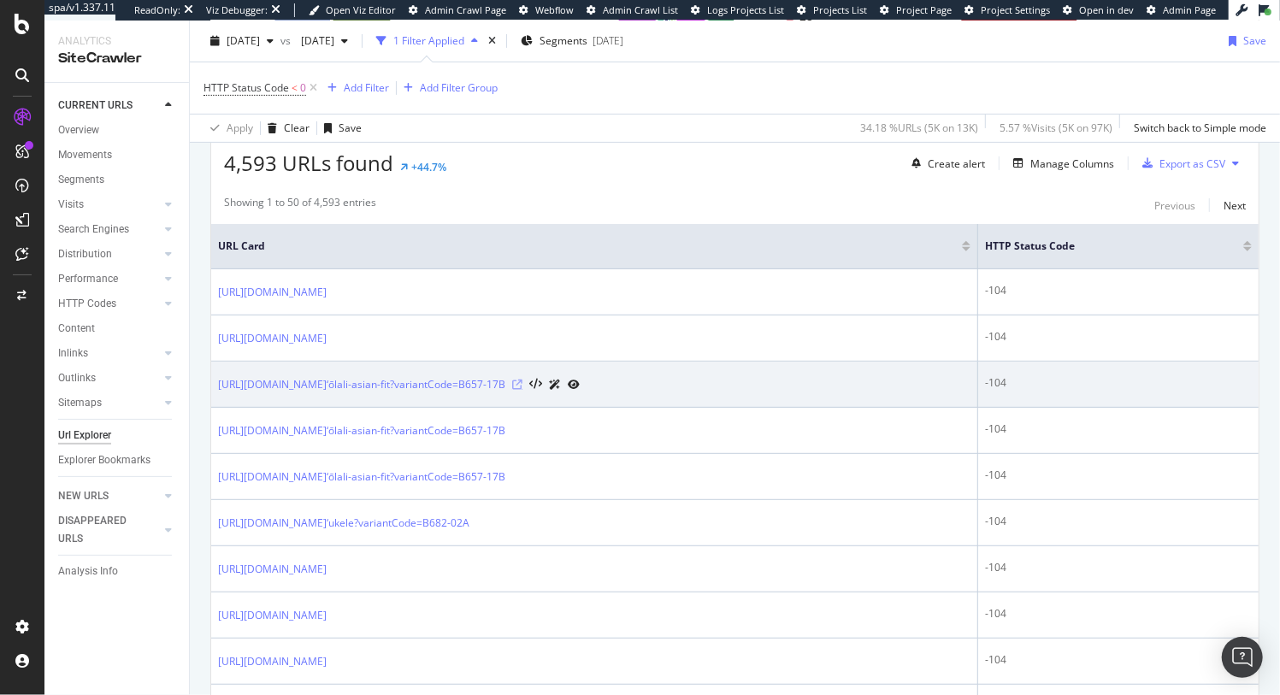
click at [522, 380] on icon at bounding box center [517, 385] width 10 height 10
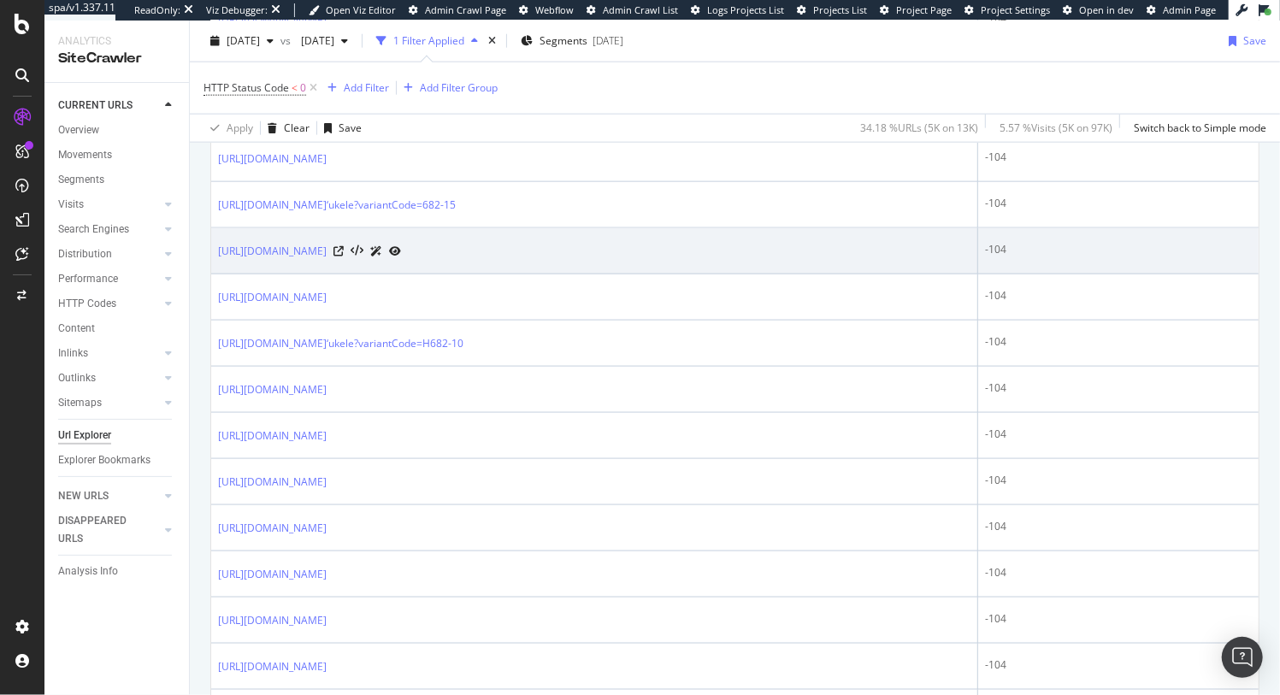
scroll to position [0, 0]
